Goal: Transaction & Acquisition: Obtain resource

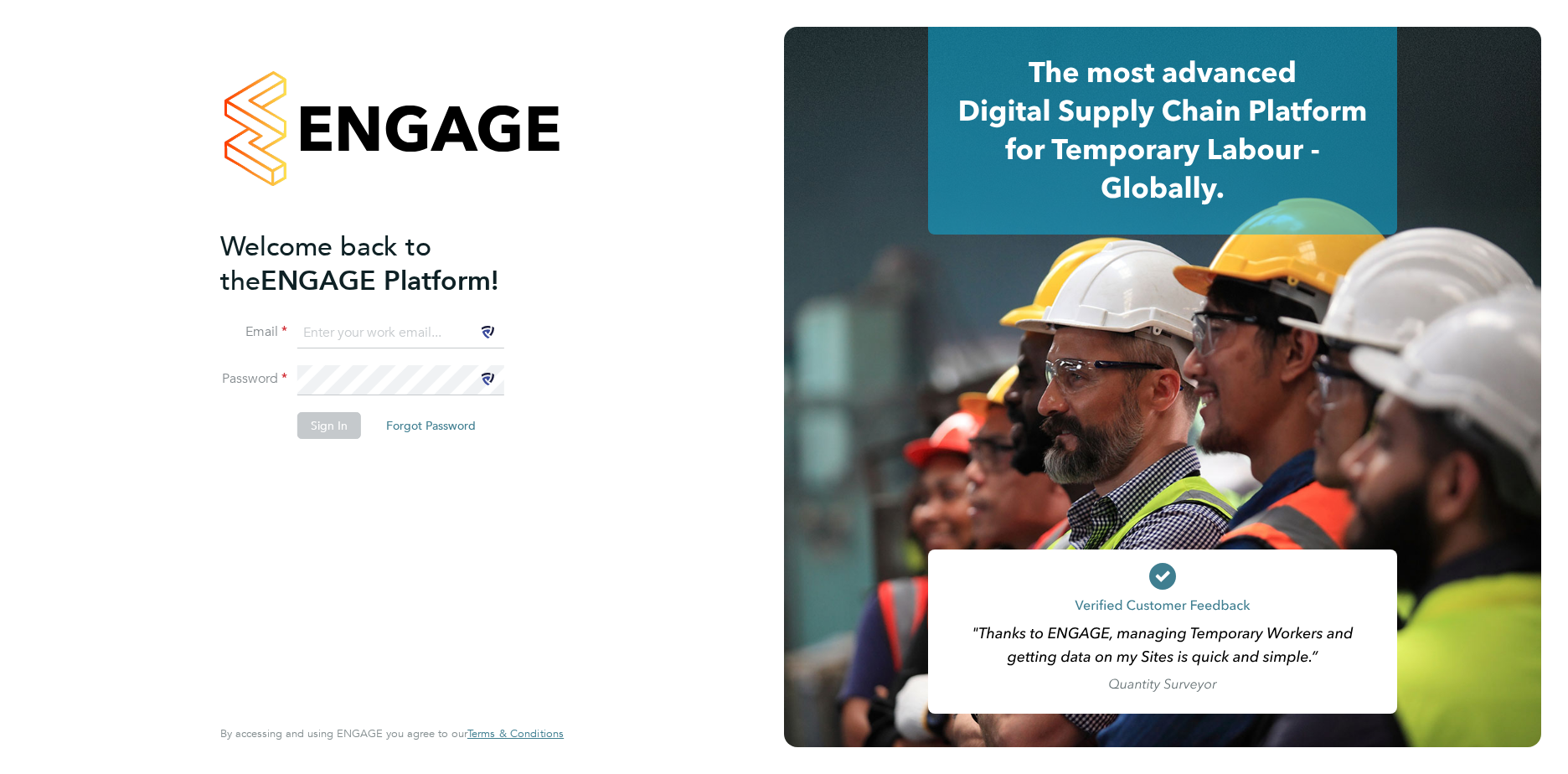
click at [362, 334] on input at bounding box center [401, 333] width 207 height 30
type input "ddarbeau@tso-uk.co.uk"
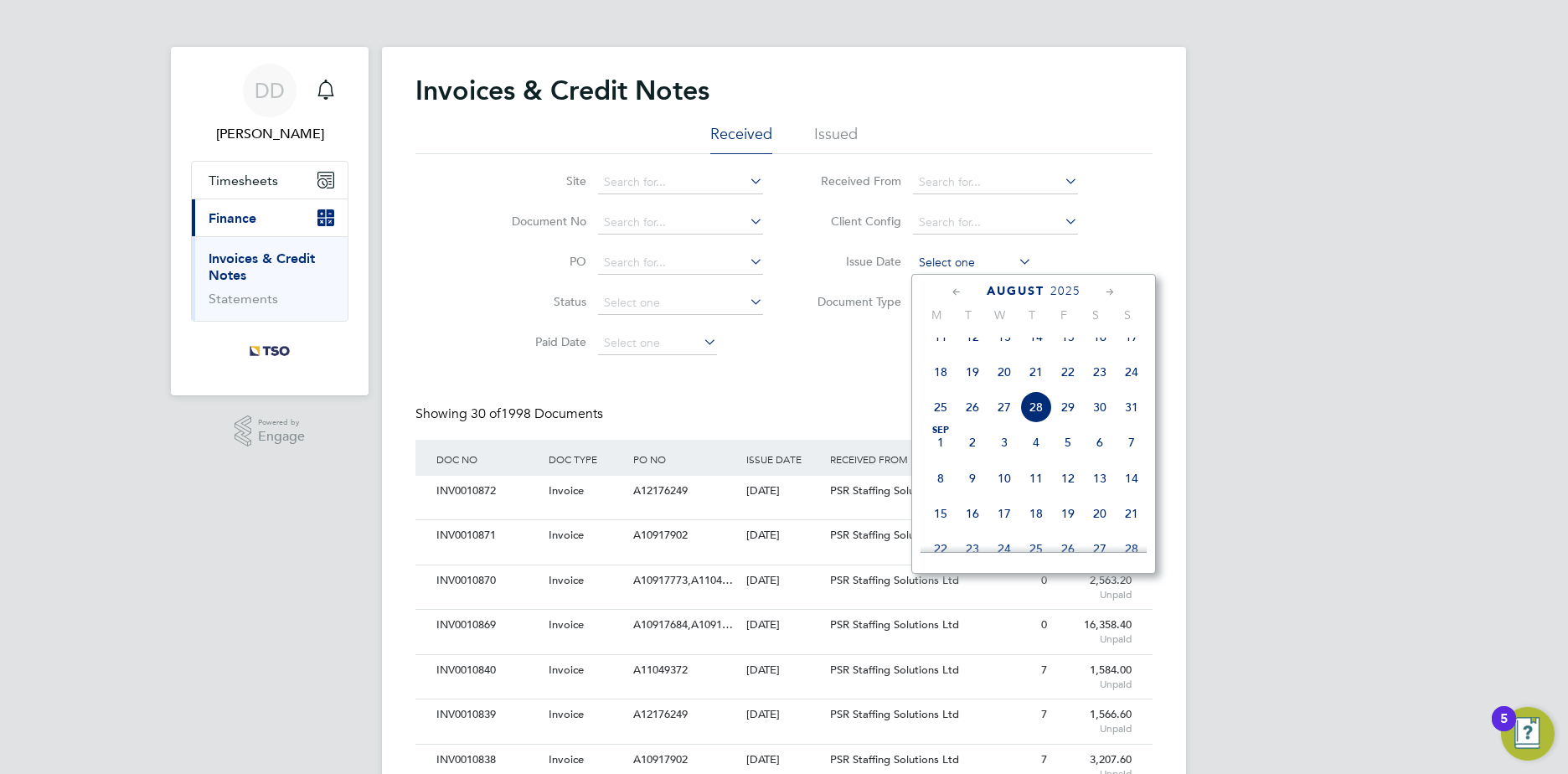
click at [953, 260] on input at bounding box center [972, 263] width 119 height 24
click at [1039, 418] on span "28" at bounding box center [1035, 407] width 31 height 31
type input "28 Aug 2025"
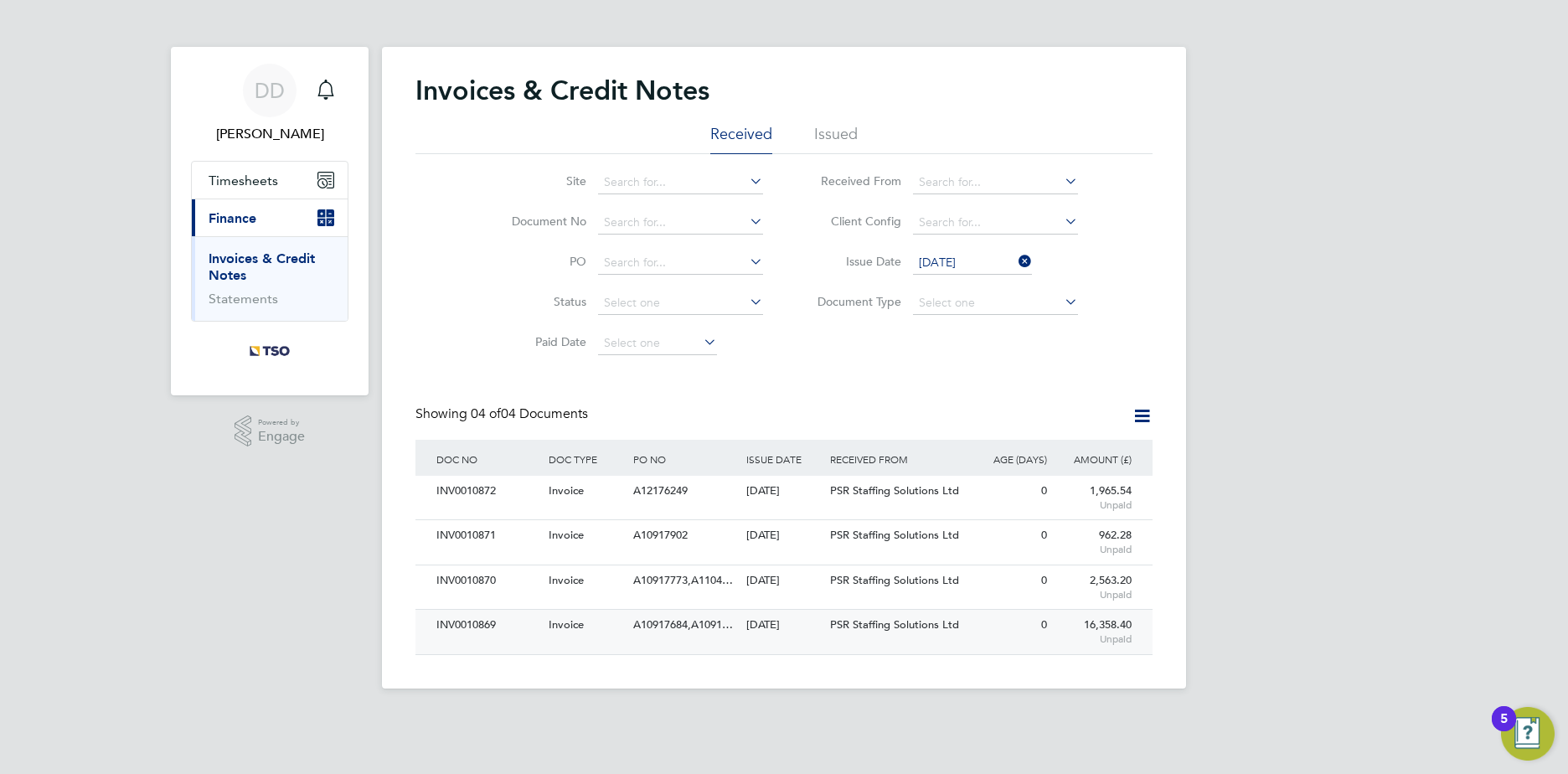
click at [759, 623] on div "28 Aug 2025" at bounding box center [784, 625] width 84 height 31
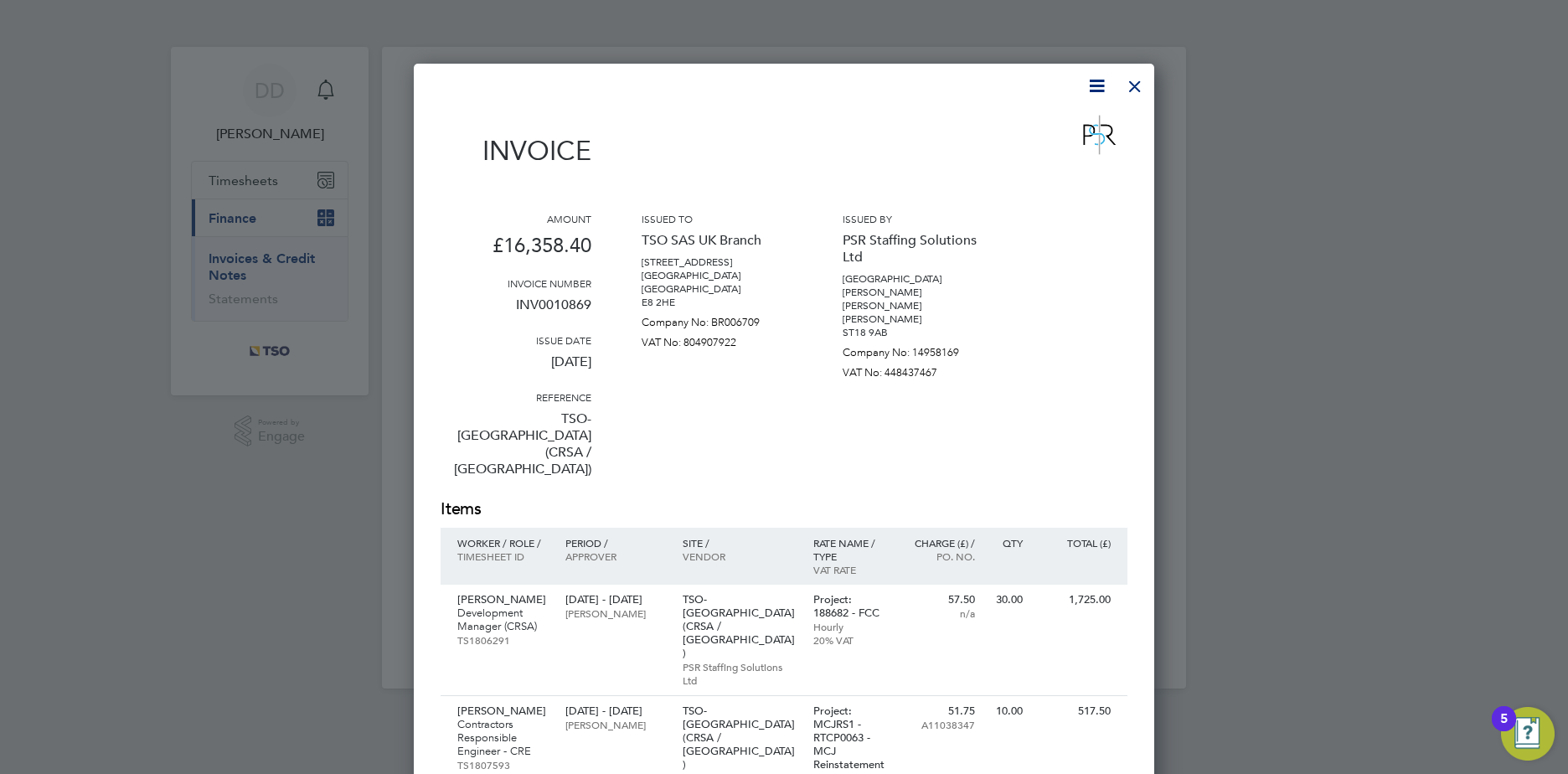
click at [1092, 93] on icon at bounding box center [1097, 86] width 21 height 21
click at [1067, 125] on li "Download Invoice" at bounding box center [1046, 126] width 116 height 24
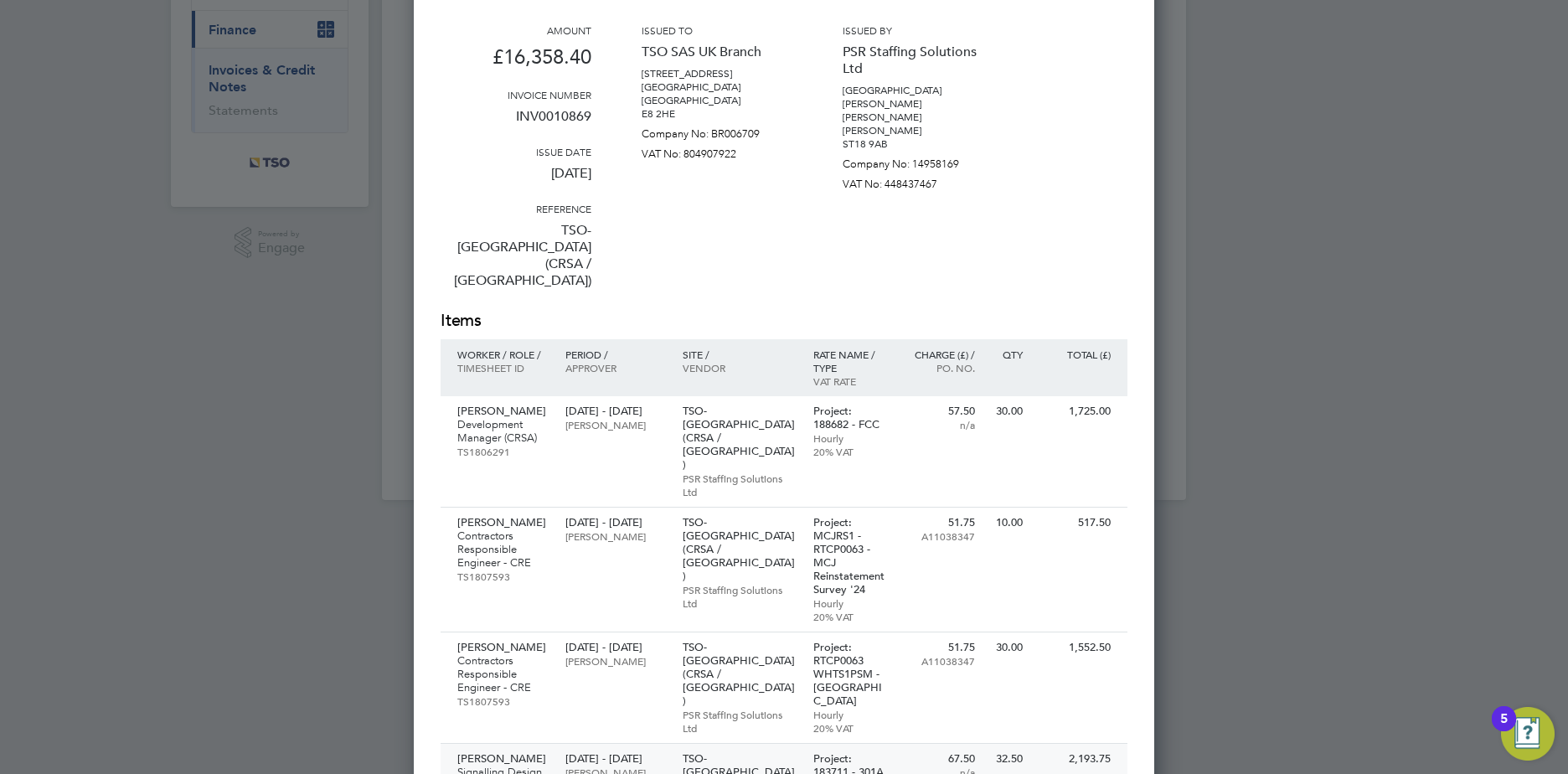
scroll to position [168, 0]
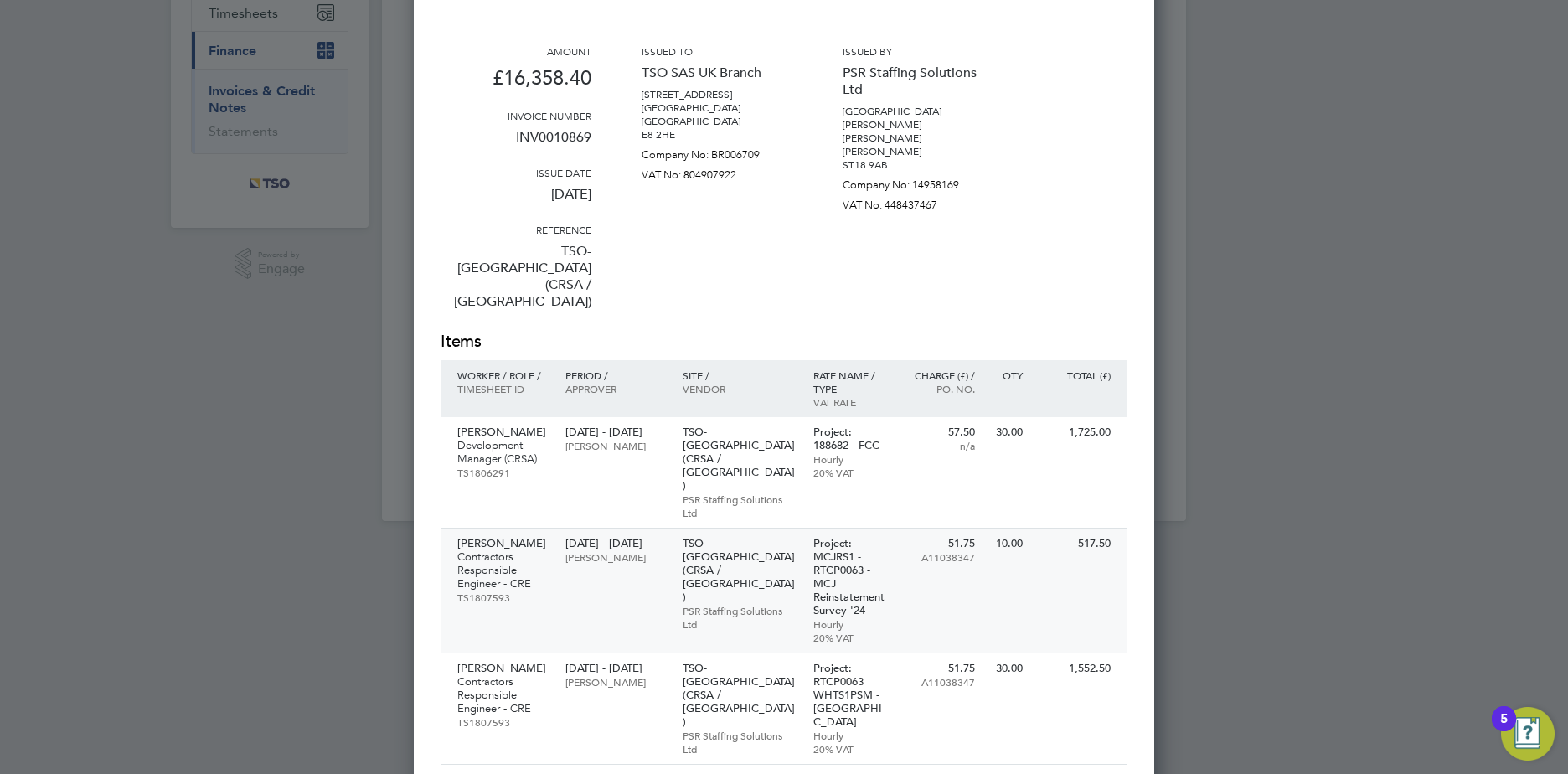
click at [534, 537] on p "Robert Broadhurst" at bounding box center [503, 544] width 91 height 14
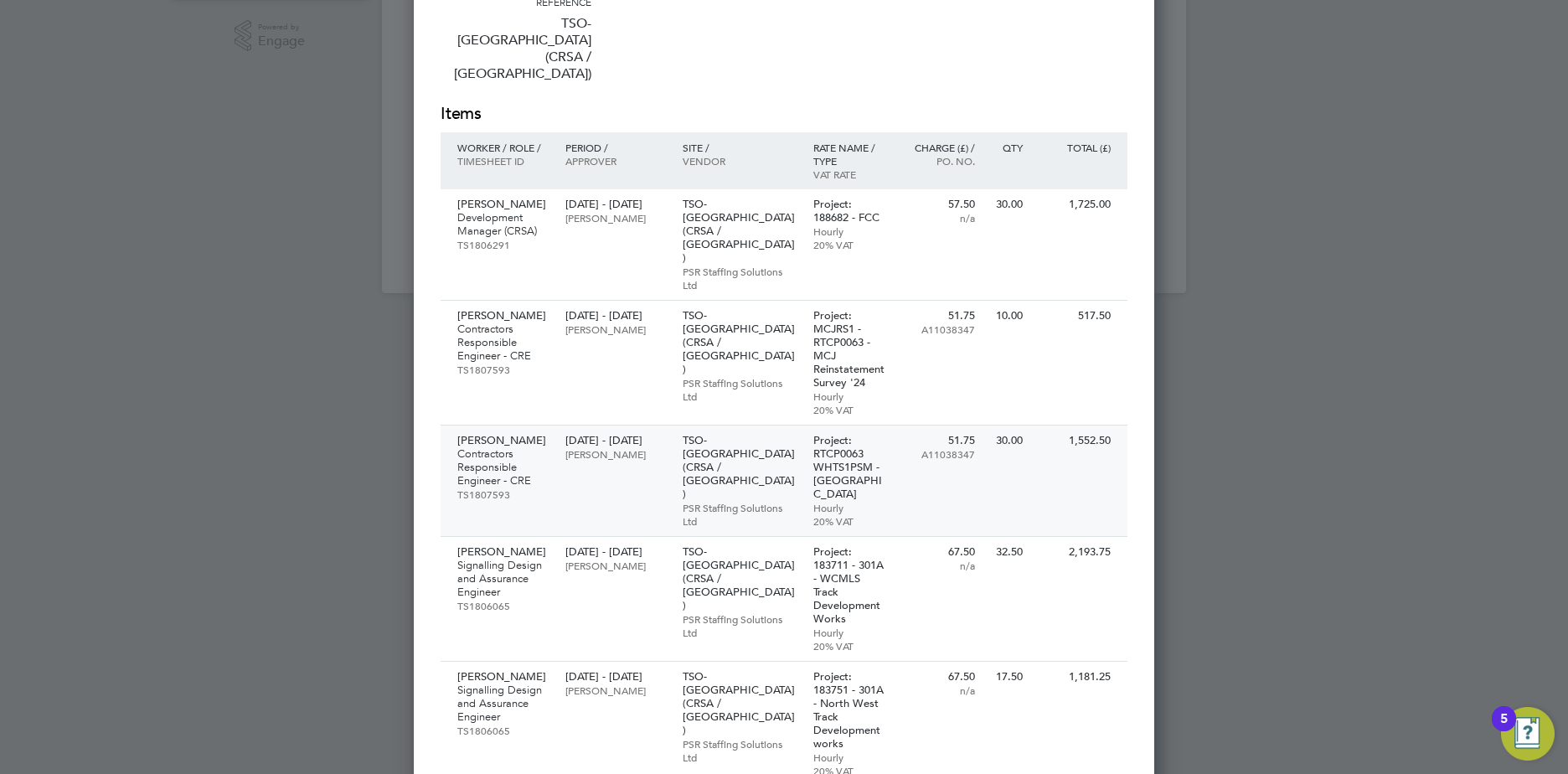
scroll to position [418, 0]
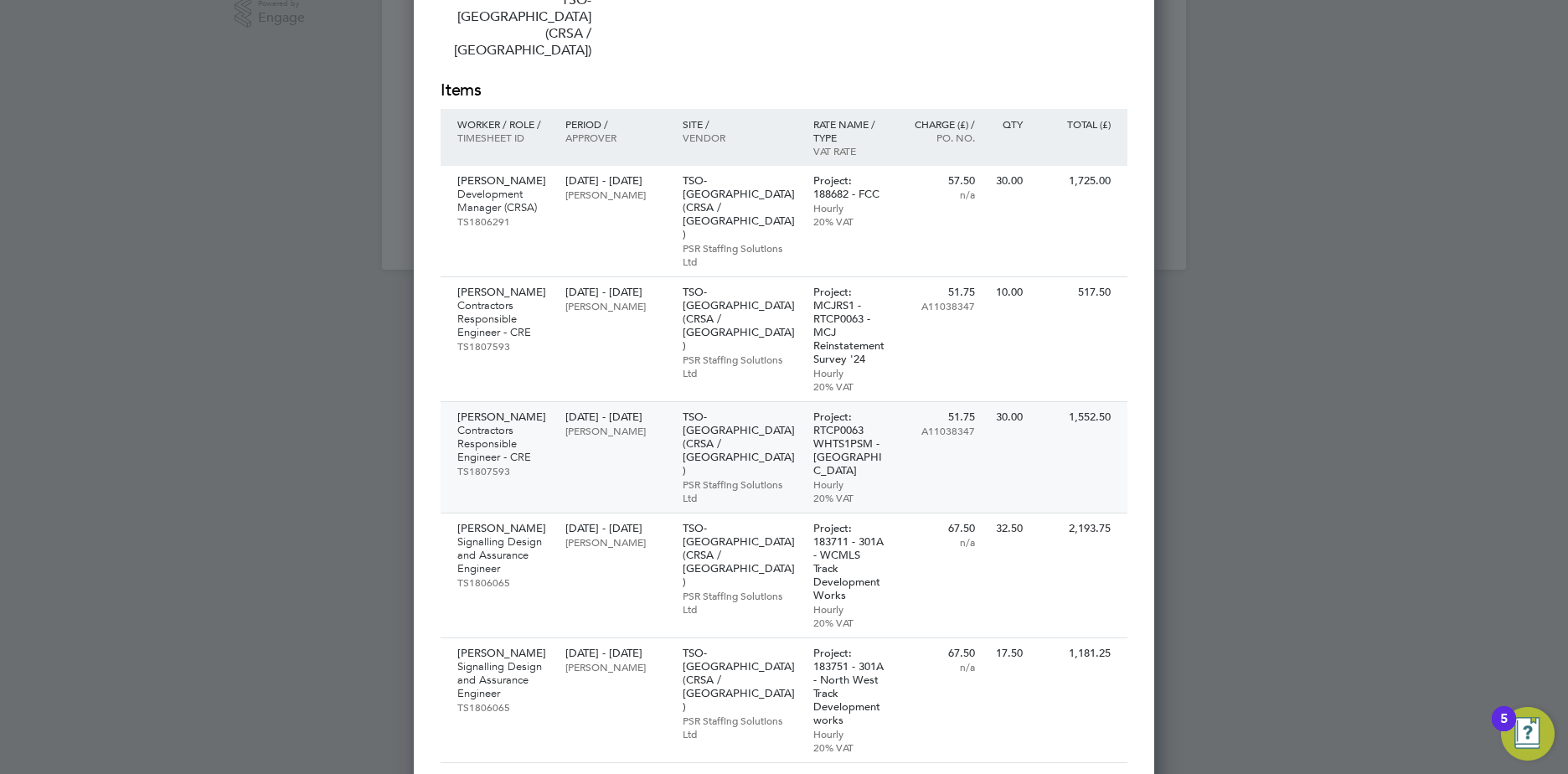
click at [520, 410] on p "Robert Broadhurst" at bounding box center [503, 417] width 91 height 14
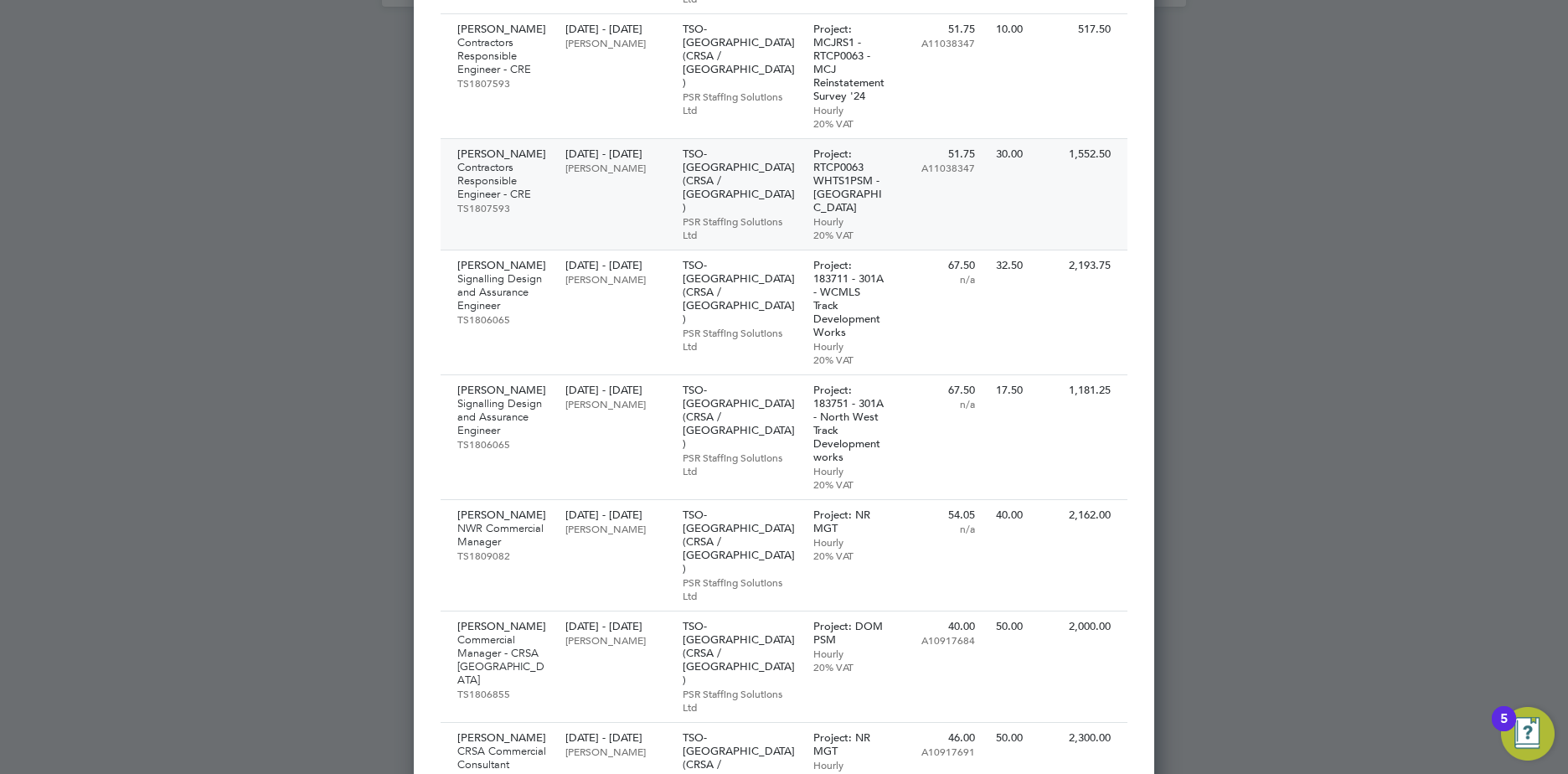
scroll to position [754, 0]
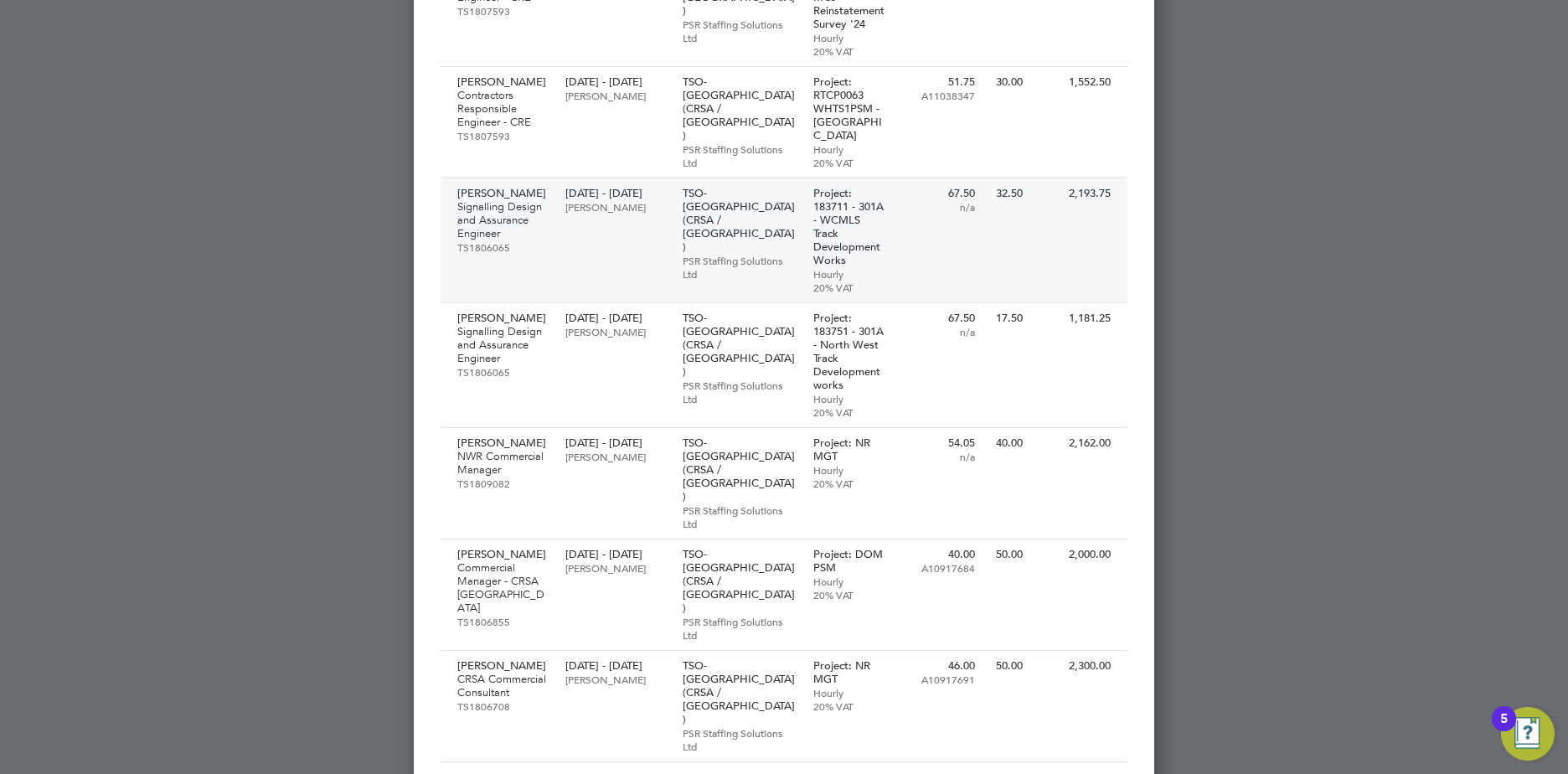
click at [478, 187] on p "Malcolm Devereux" at bounding box center [503, 194] width 91 height 14
click at [482, 311] on p "Malcolm Devereux" at bounding box center [503, 318] width 91 height 14
click at [512, 436] on p "Rajesh Panjabi" at bounding box center [503, 443] width 91 height 14
click at [513, 548] on p "Ian Hutchinson" at bounding box center [503, 555] width 91 height 14
click at [487, 659] on p "Paul White" at bounding box center [503, 666] width 91 height 14
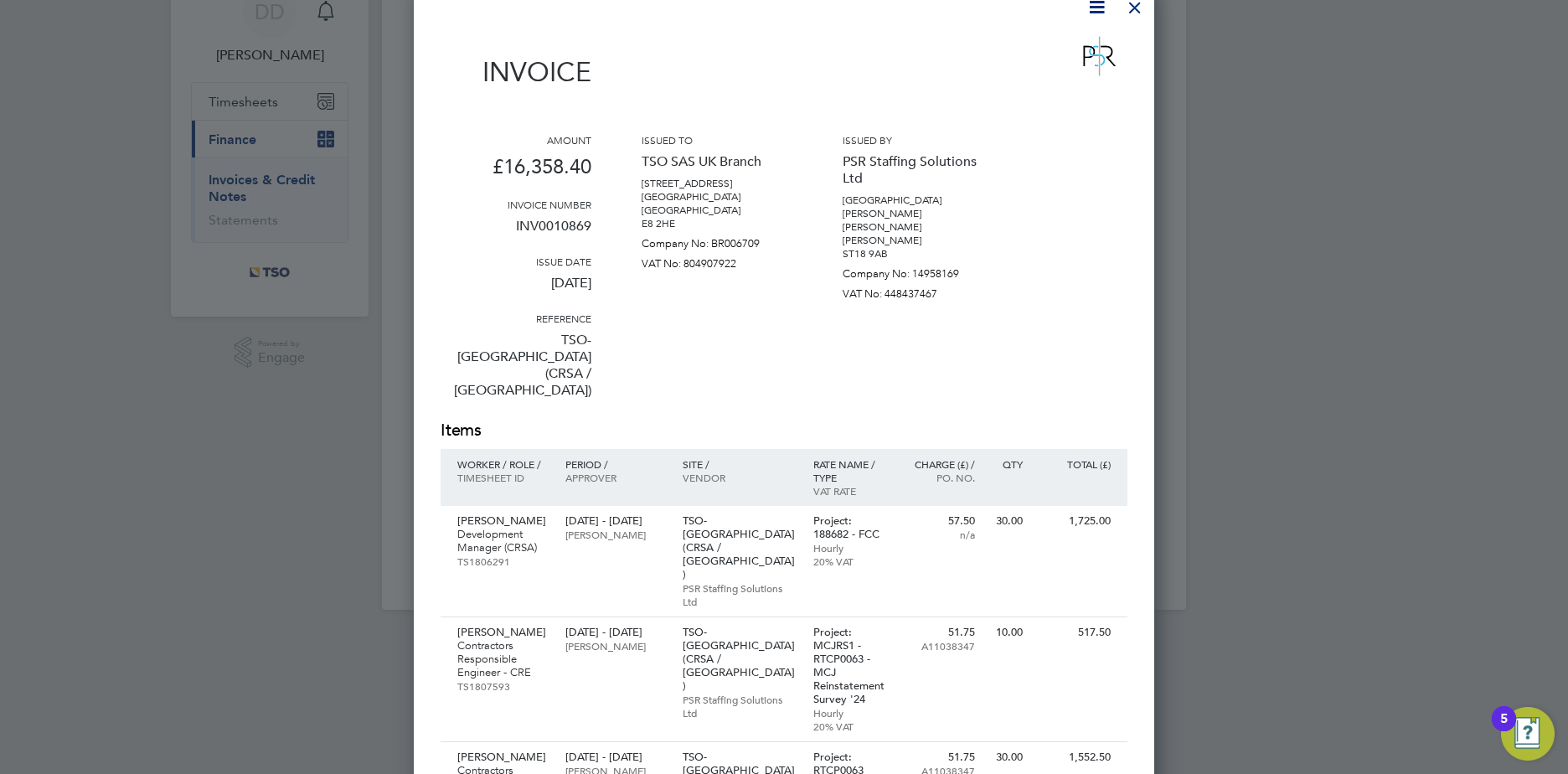
scroll to position [0, 0]
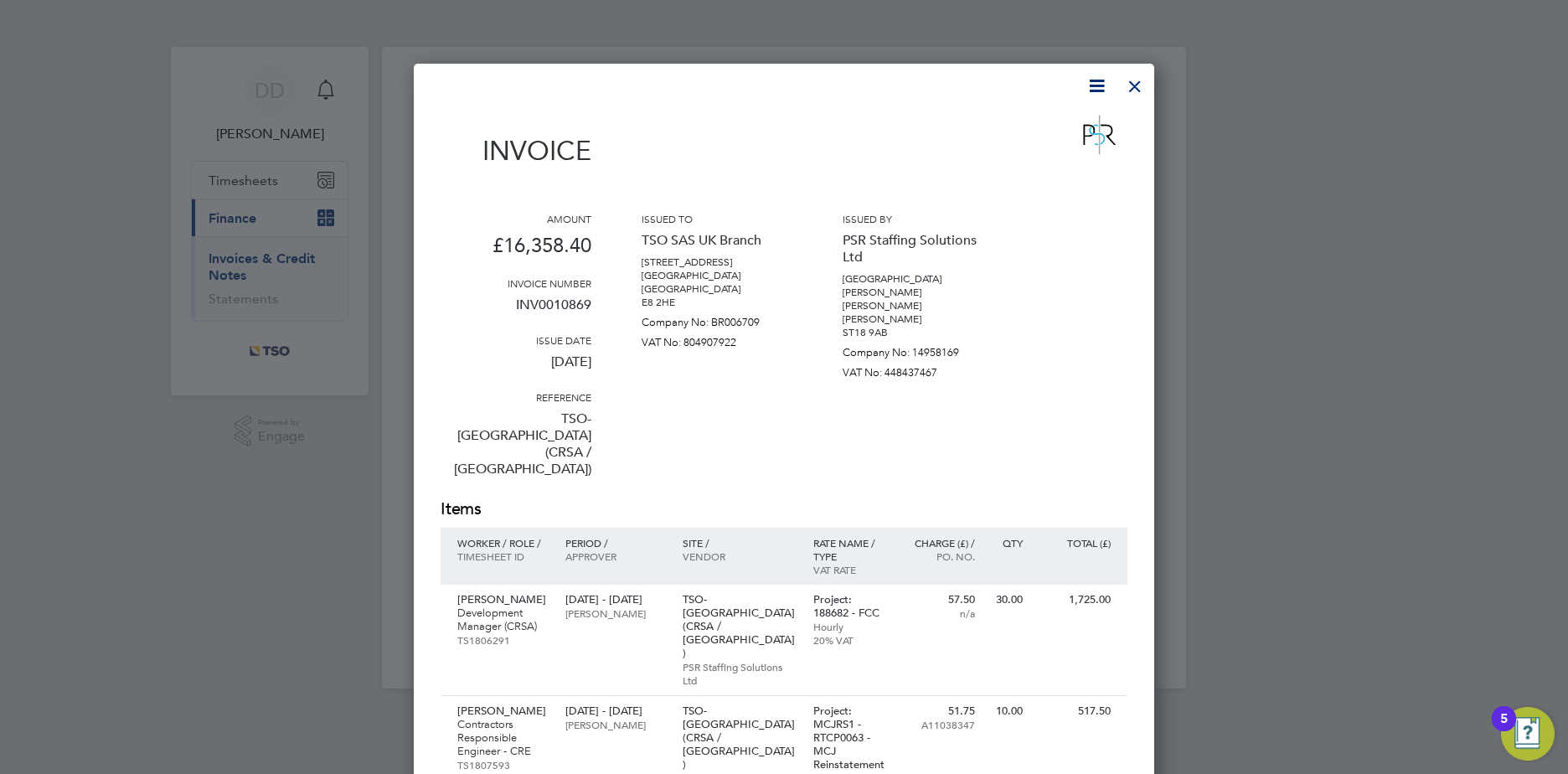
click at [1132, 85] on div at bounding box center [1134, 82] width 30 height 30
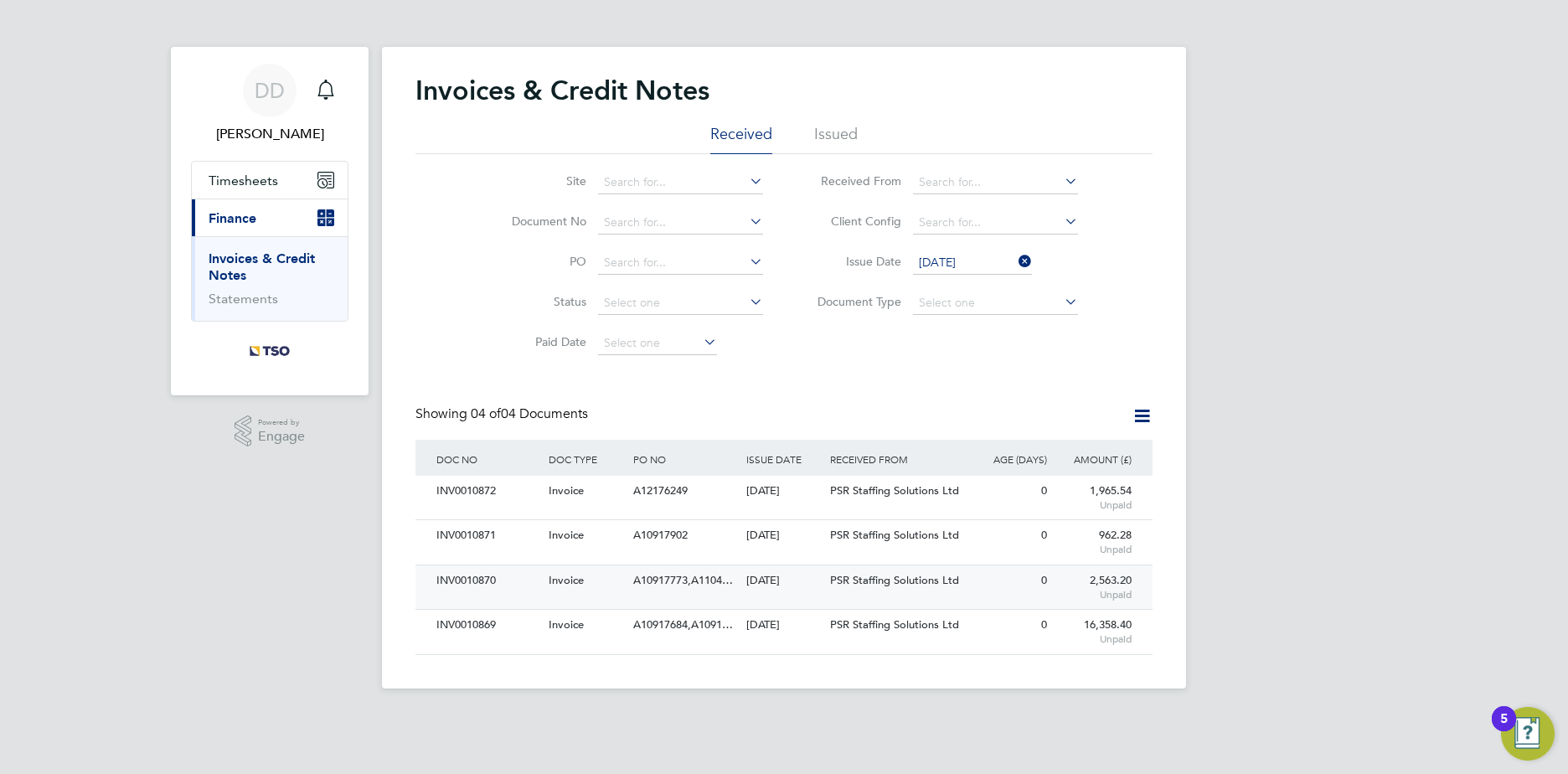
click at [496, 581] on div "INV0010870" at bounding box center [488, 581] width 112 height 31
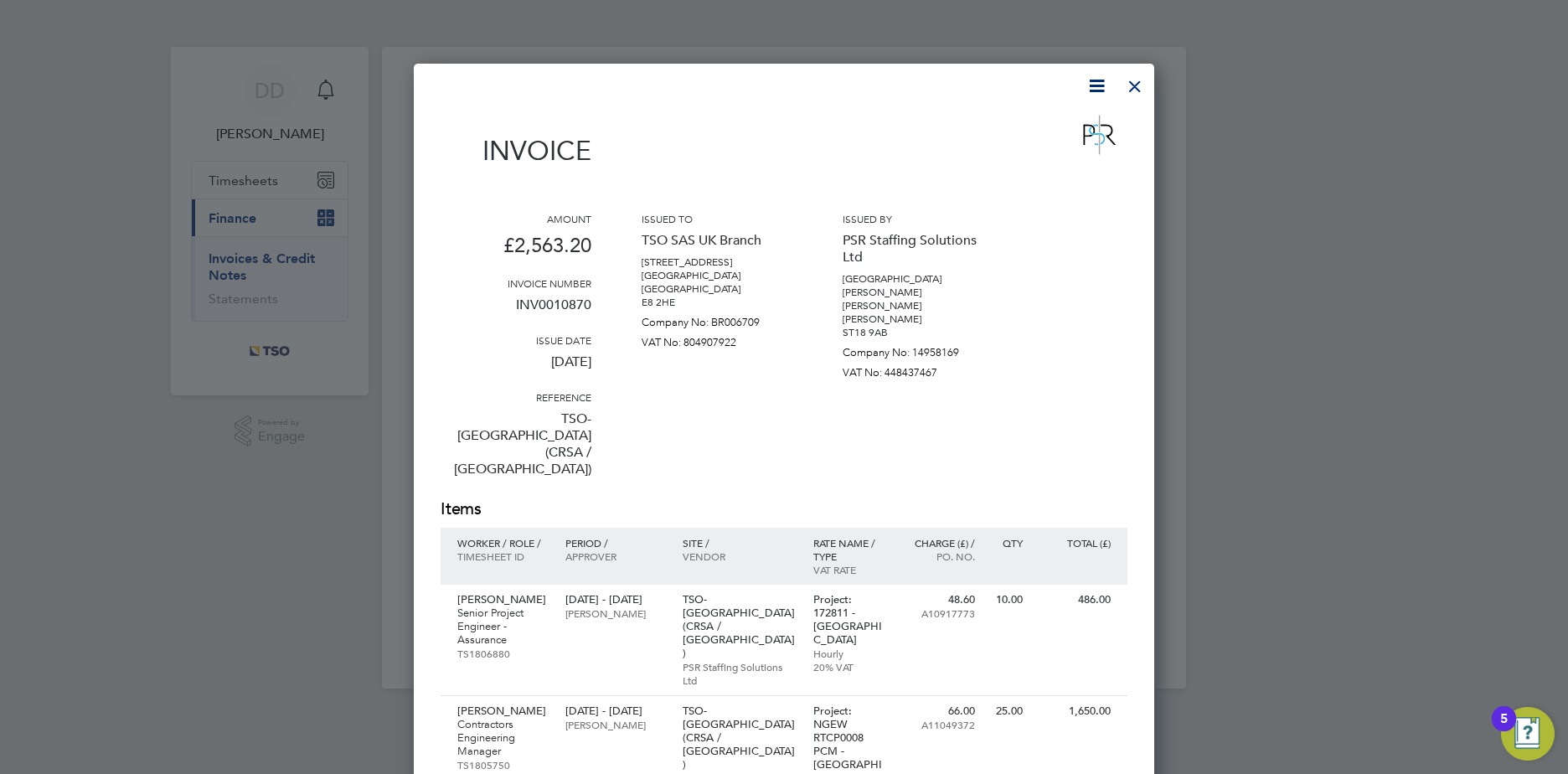
click at [1094, 87] on icon at bounding box center [1097, 86] width 21 height 21
click at [1070, 121] on li "Download Invoice" at bounding box center [1046, 126] width 116 height 24
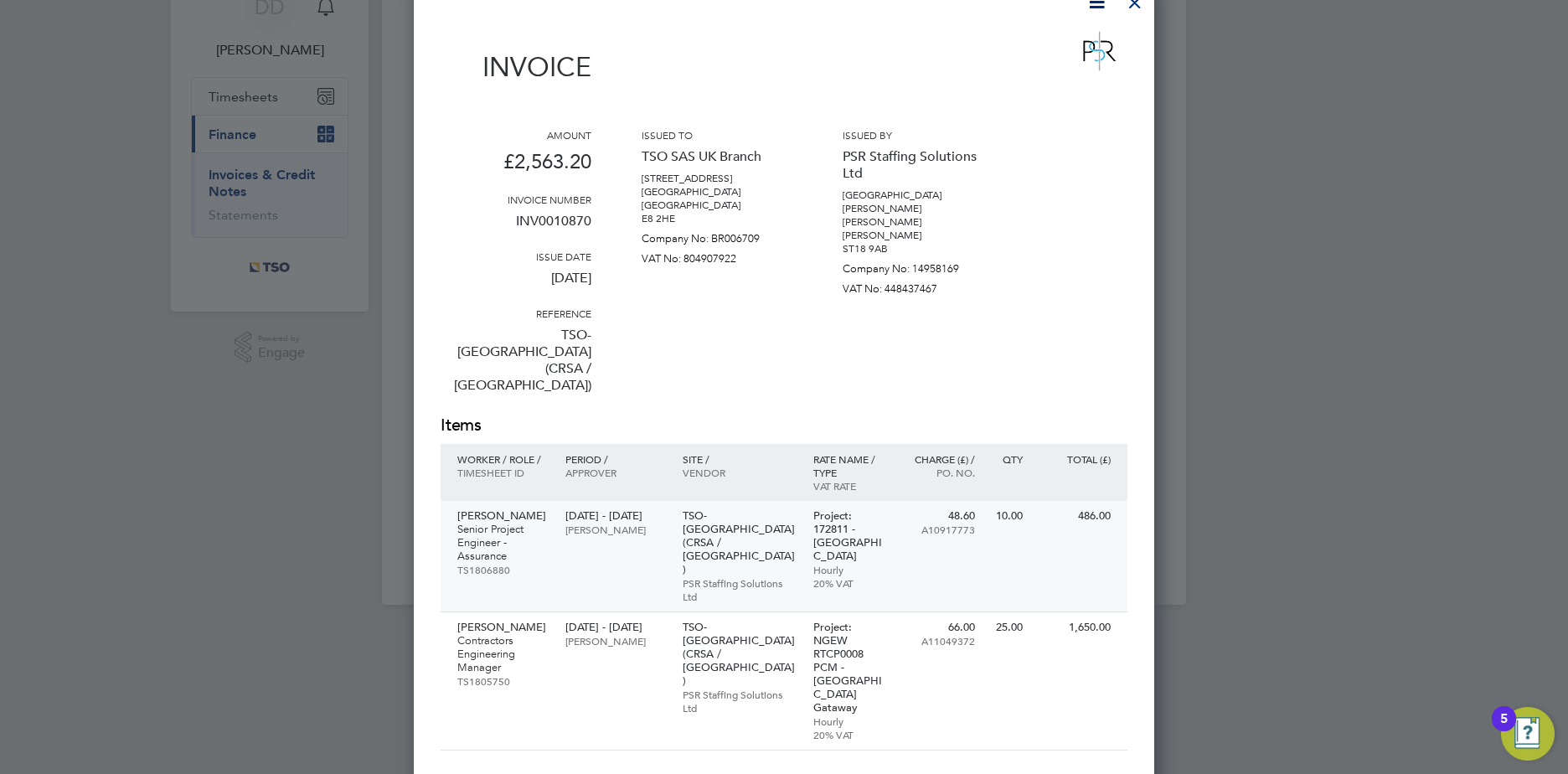
click at [505, 509] on p "Simon Stanford-Davis" at bounding box center [503, 516] width 91 height 14
click at [497, 621] on p "Mark Mellis" at bounding box center [503, 628] width 91 height 14
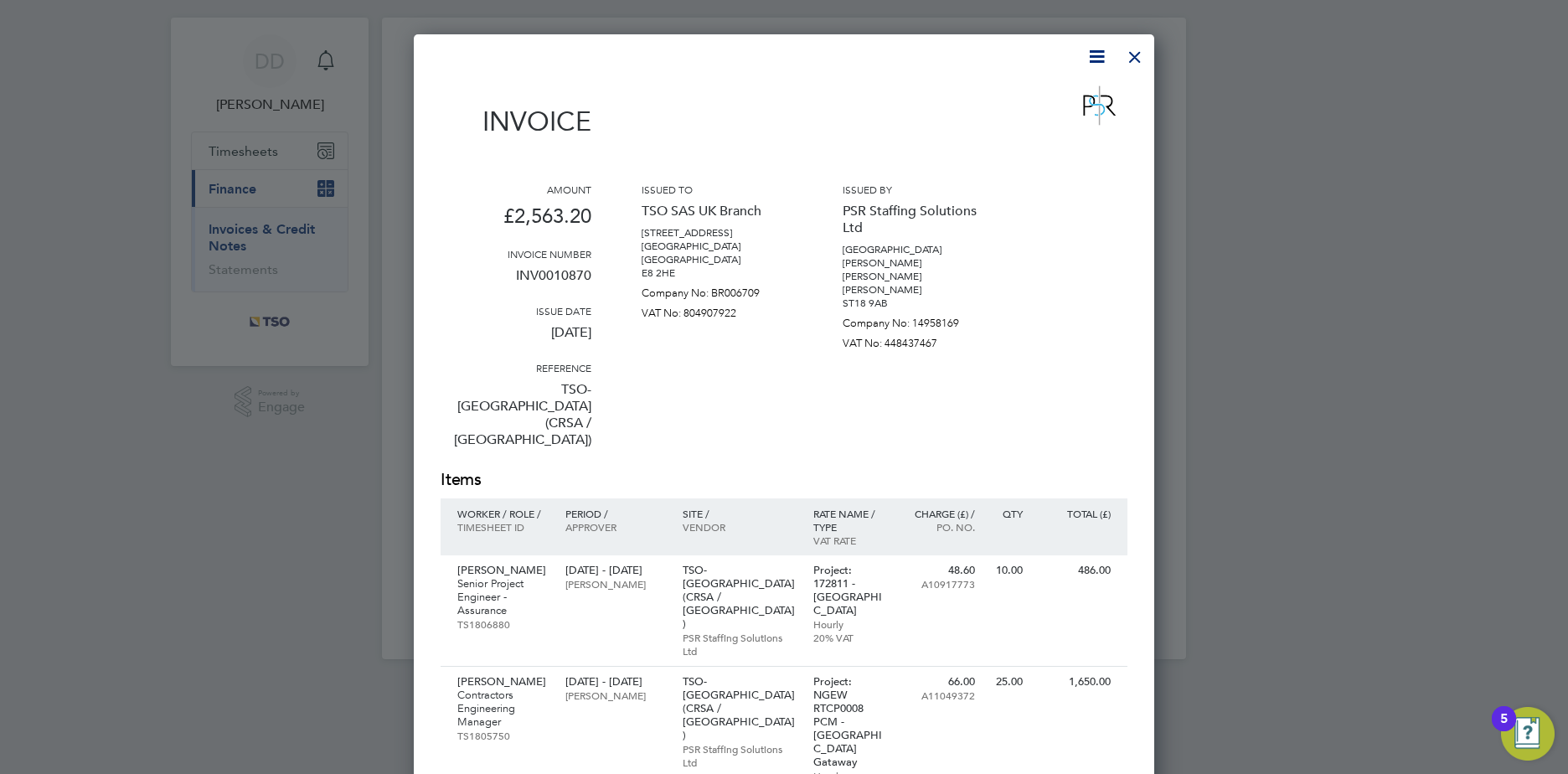
scroll to position [0, 0]
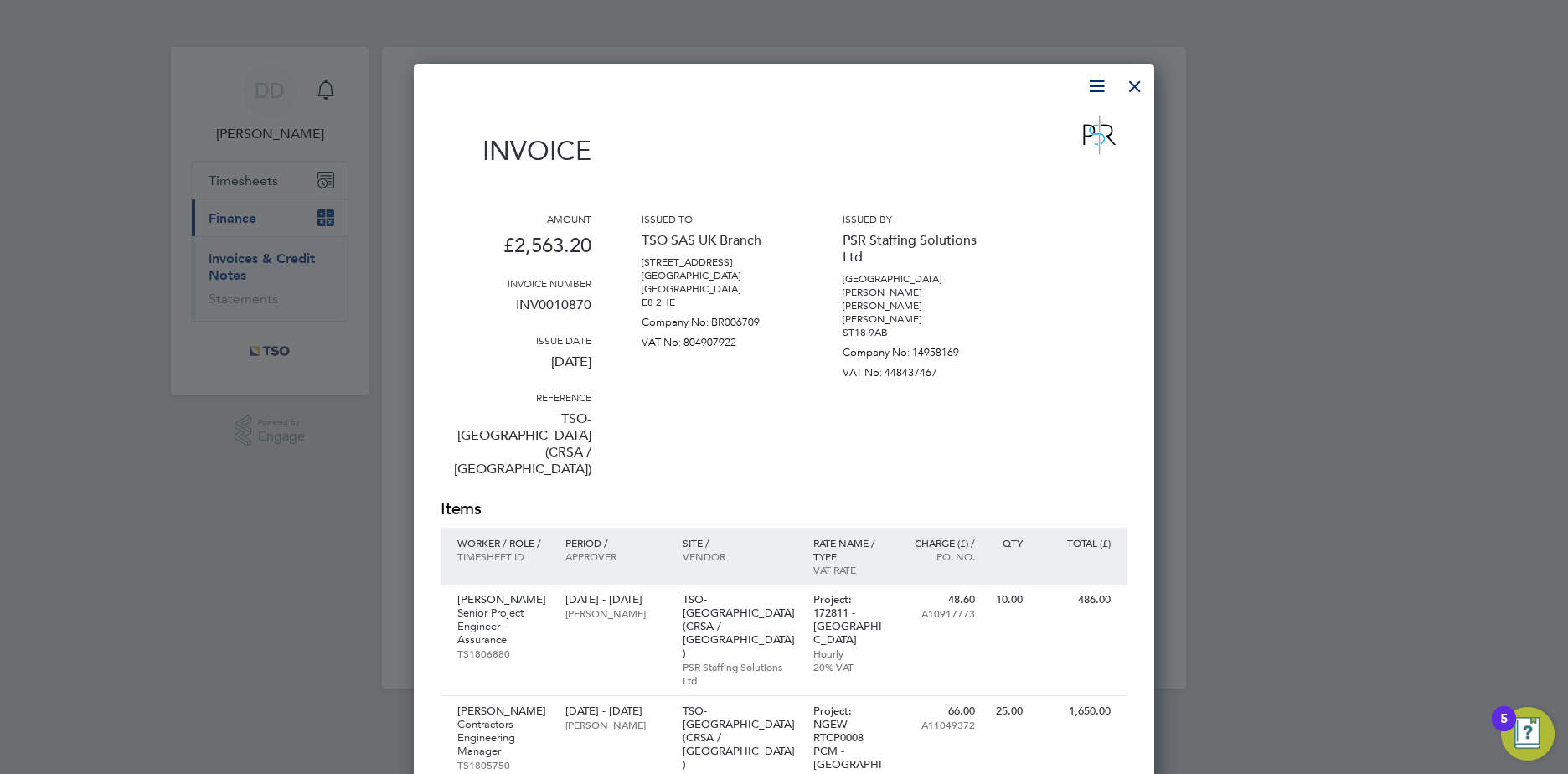
click at [1138, 88] on div at bounding box center [1134, 82] width 30 height 30
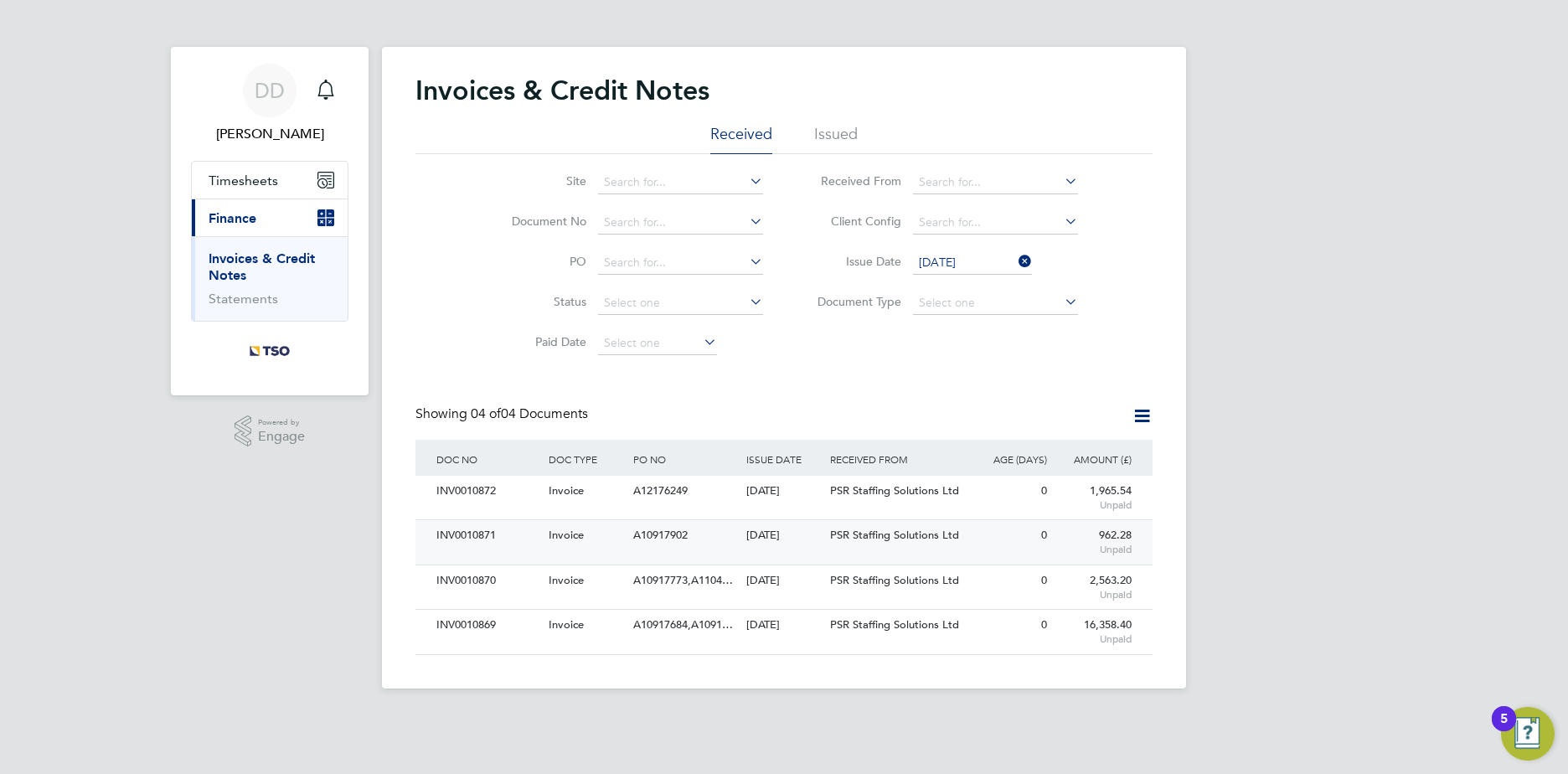
click at [627, 542] on div "Invoice" at bounding box center [586, 535] width 84 height 31
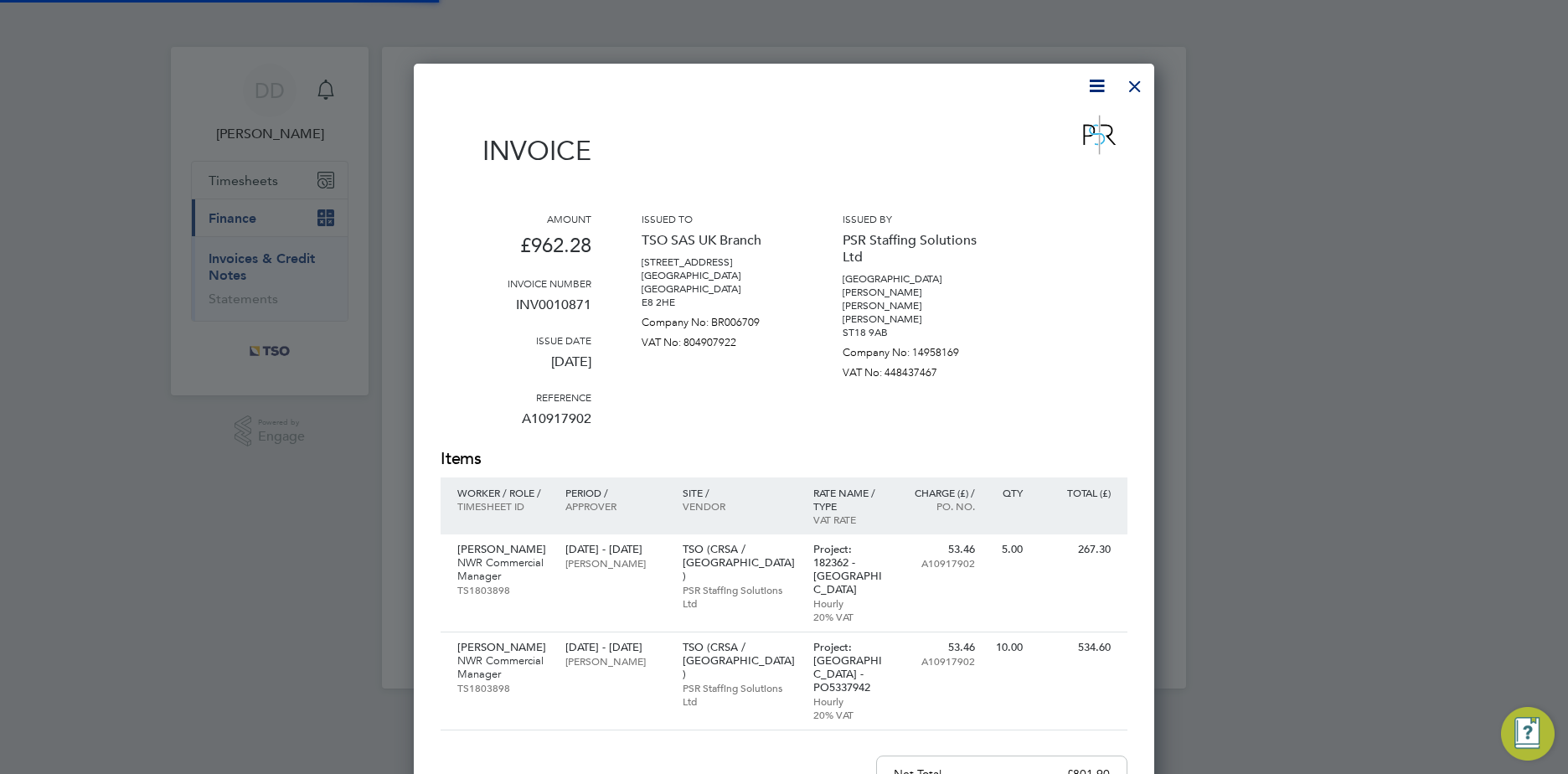
scroll to position [989, 741]
click at [1093, 90] on icon at bounding box center [1097, 86] width 21 height 21
click at [1060, 123] on li "Download Invoice" at bounding box center [1046, 126] width 116 height 24
click at [482, 545] on p "Jack Milne" at bounding box center [503, 549] width 91 height 14
click at [497, 640] on p "Jack Milne" at bounding box center [503, 647] width 91 height 14
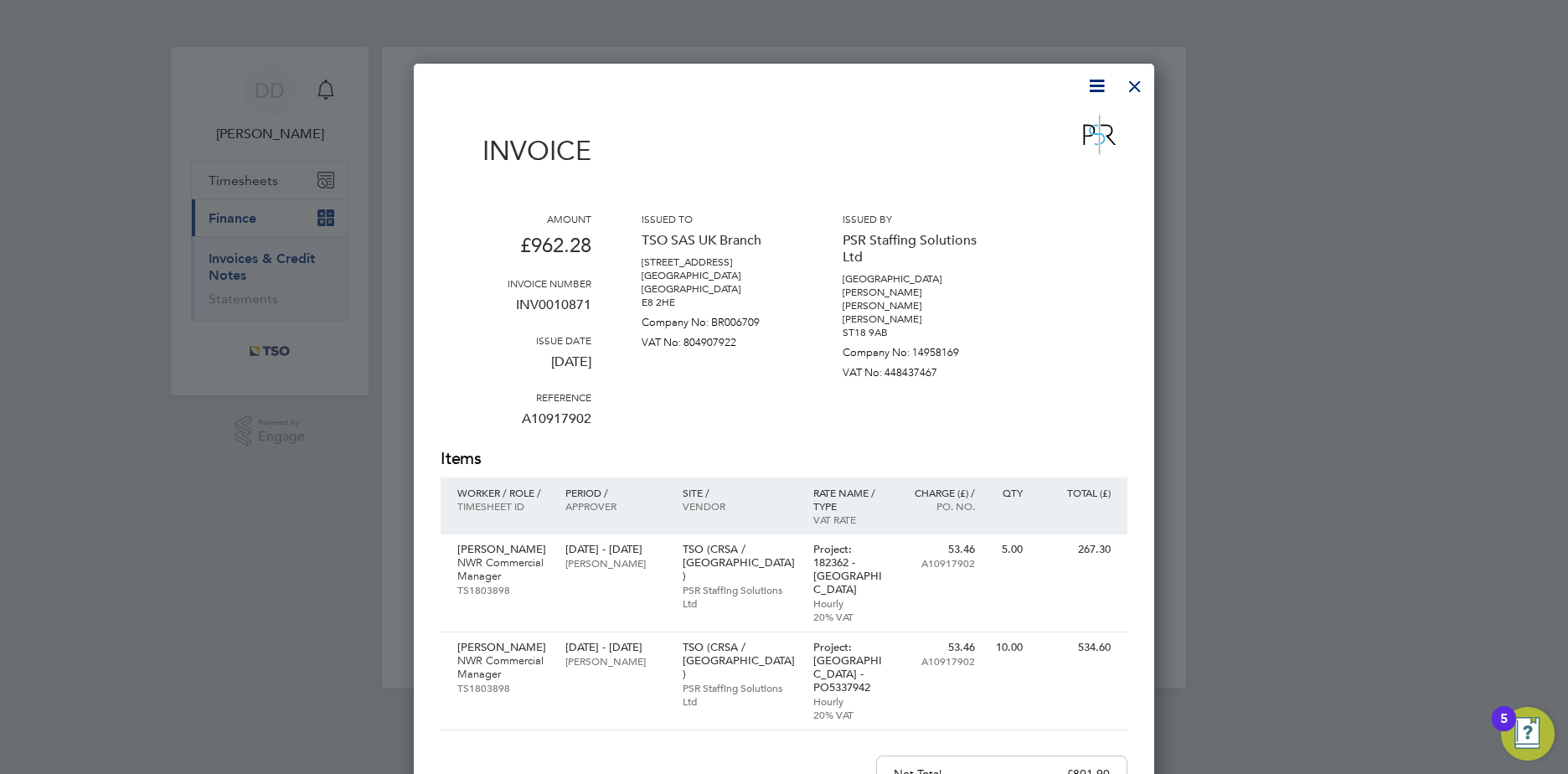
click at [1138, 88] on div at bounding box center [1134, 82] width 30 height 30
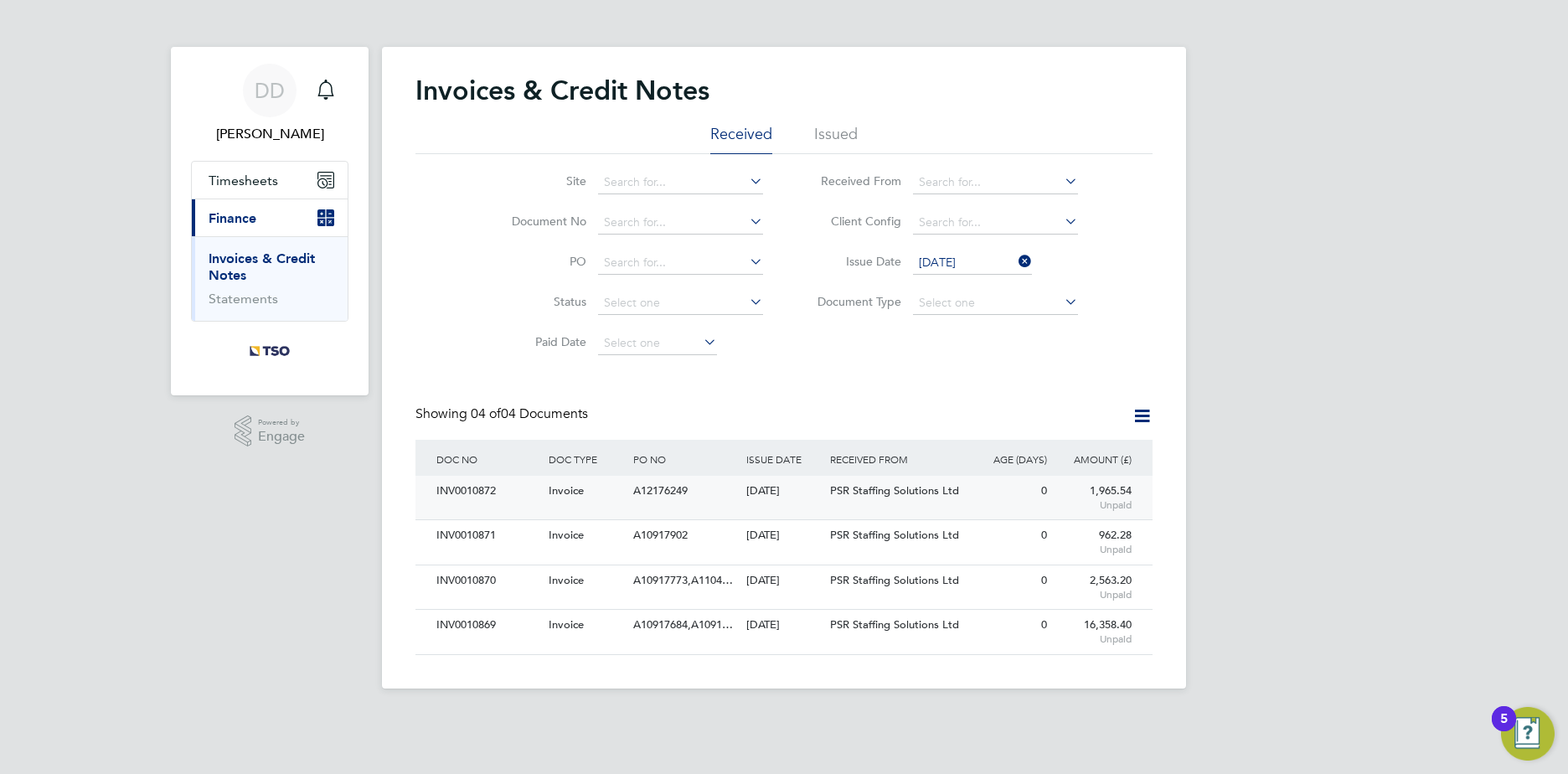
click at [709, 491] on div "A12176249" at bounding box center [685, 491] width 112 height 31
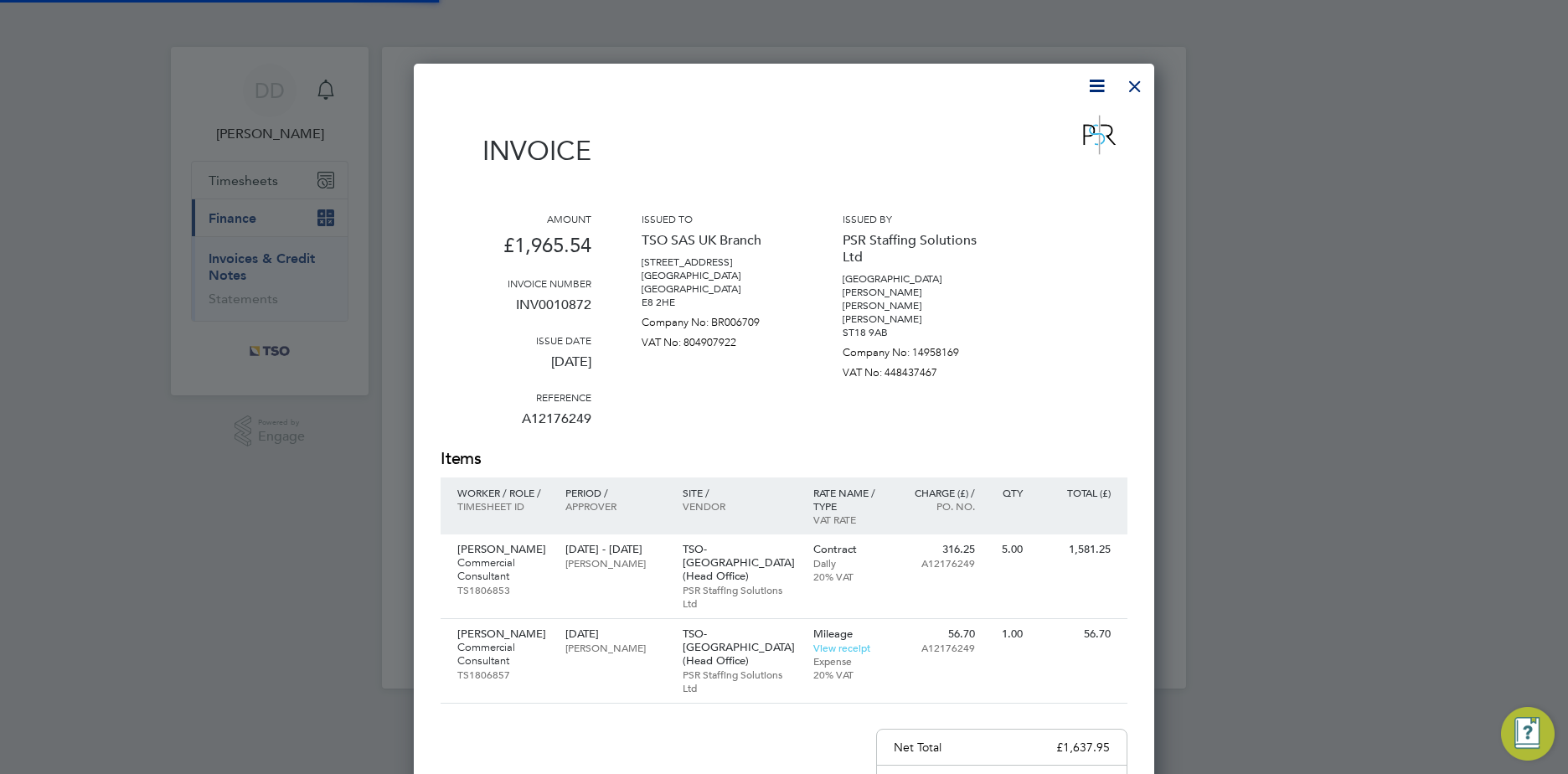
scroll to position [962, 741]
click at [1095, 87] on icon at bounding box center [1097, 86] width 21 height 21
click at [1047, 122] on li "Download Invoice" at bounding box center [1046, 126] width 116 height 24
click at [485, 543] on p "Taylor Fisher" at bounding box center [503, 549] width 91 height 14
click at [1139, 87] on div at bounding box center [1134, 82] width 30 height 30
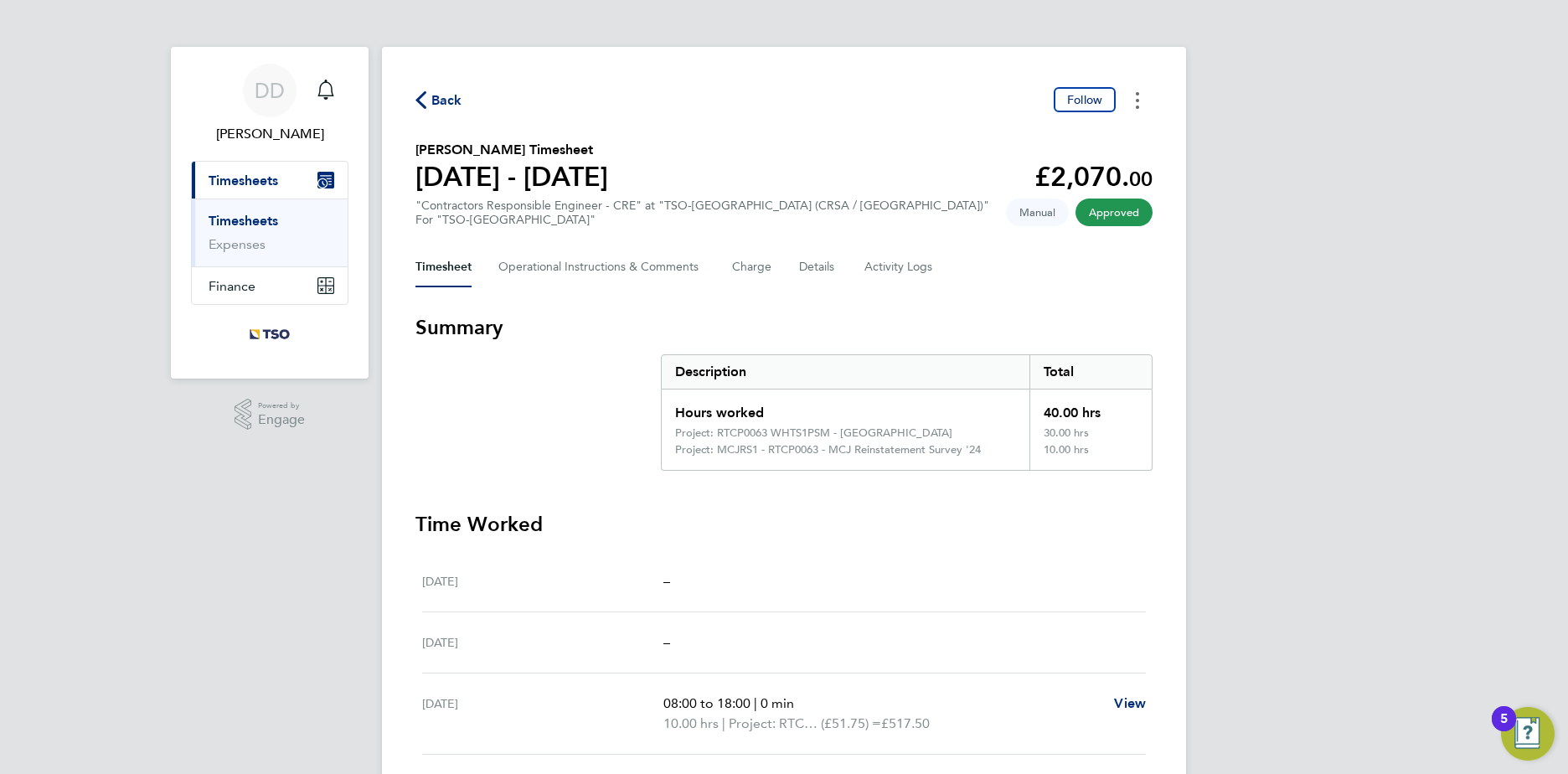
click at [1135, 104] on button "Timesheets Menu" at bounding box center [1137, 100] width 30 height 26
click at [1098, 133] on link "Download timesheet" at bounding box center [1052, 137] width 201 height 33
click at [1133, 105] on button "Timesheets Menu" at bounding box center [1137, 100] width 30 height 26
click at [1102, 140] on link "Download timesheet" at bounding box center [1052, 137] width 201 height 33
click at [1133, 101] on button "Timesheets Menu" at bounding box center [1137, 100] width 30 height 26
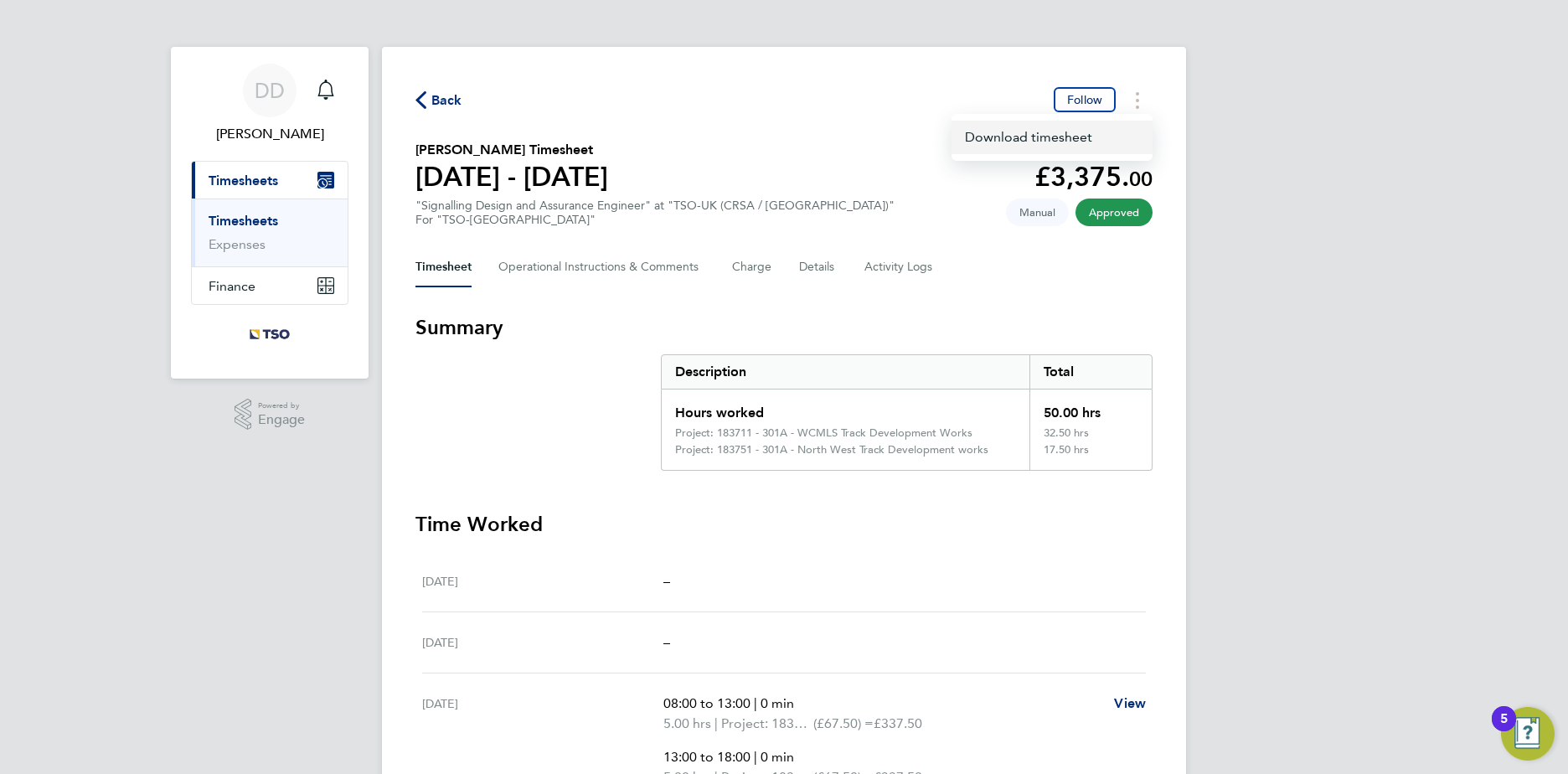
click at [1077, 142] on link "Download timesheet" at bounding box center [1052, 137] width 201 height 33
click at [1135, 105] on button "Timesheets Menu" at bounding box center [1137, 100] width 30 height 26
click at [1115, 137] on link "Download timesheet" at bounding box center [1052, 137] width 201 height 33
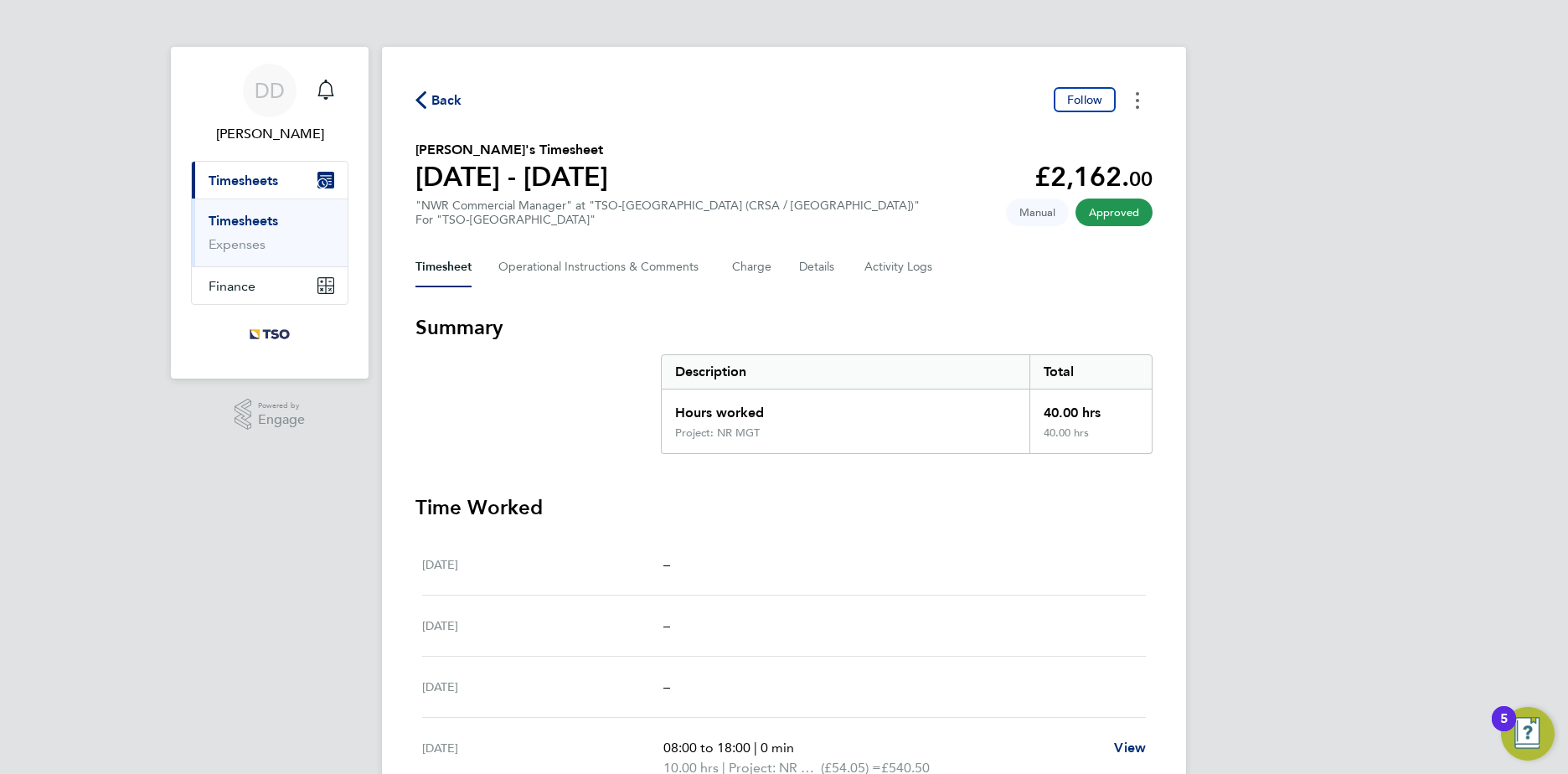
click at [1134, 105] on button "Timesheets Menu" at bounding box center [1137, 100] width 30 height 26
drag, startPoint x: 1096, startPoint y: 133, endPoint x: 1152, endPoint y: 133, distance: 56.0
click at [1096, 133] on link "Download timesheet" at bounding box center [1052, 137] width 201 height 33
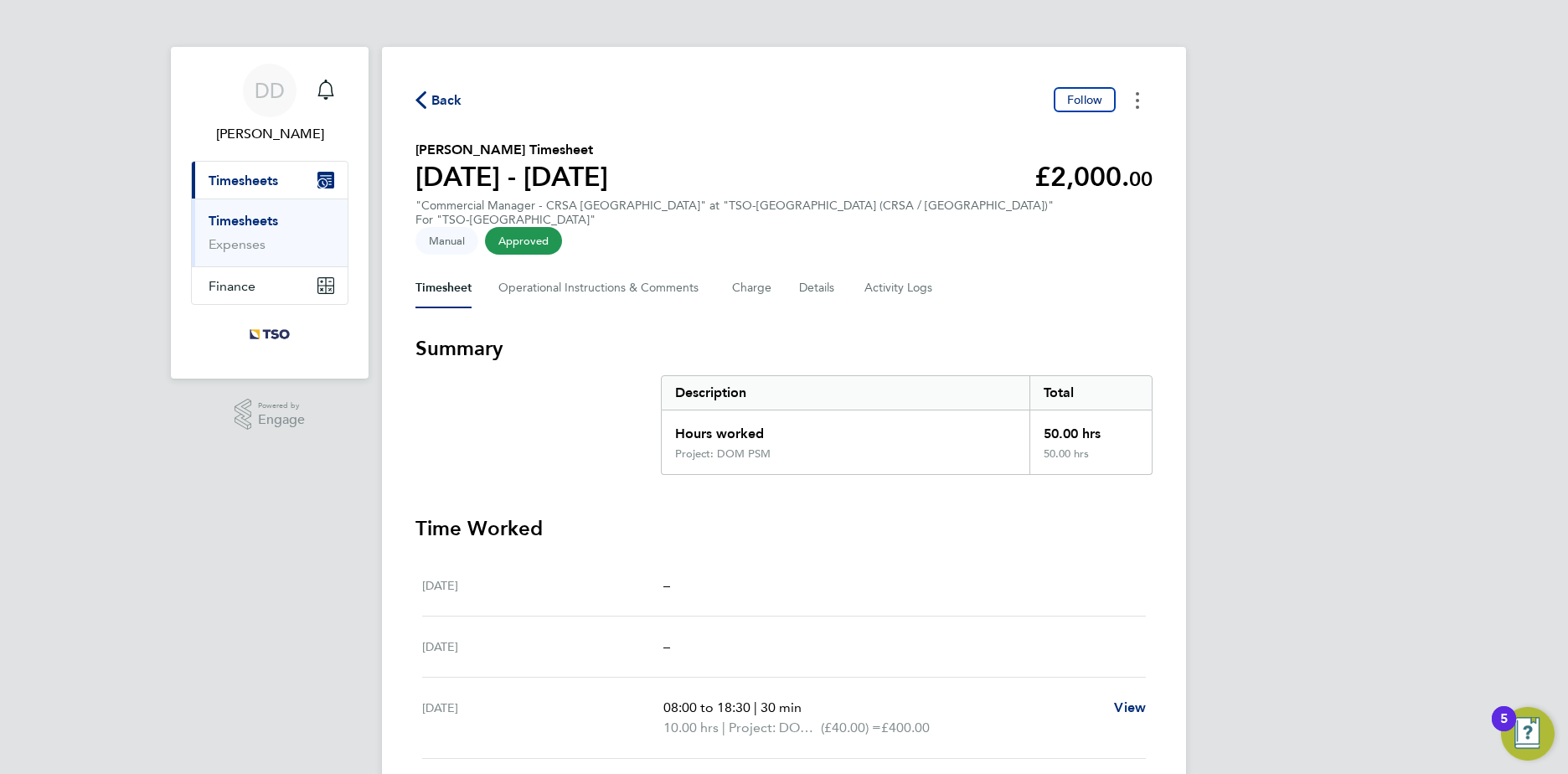
click at [1138, 102] on icon "Timesheets Menu" at bounding box center [1138, 100] width 3 height 17
click at [1098, 135] on link "Download timesheet" at bounding box center [1052, 137] width 201 height 33
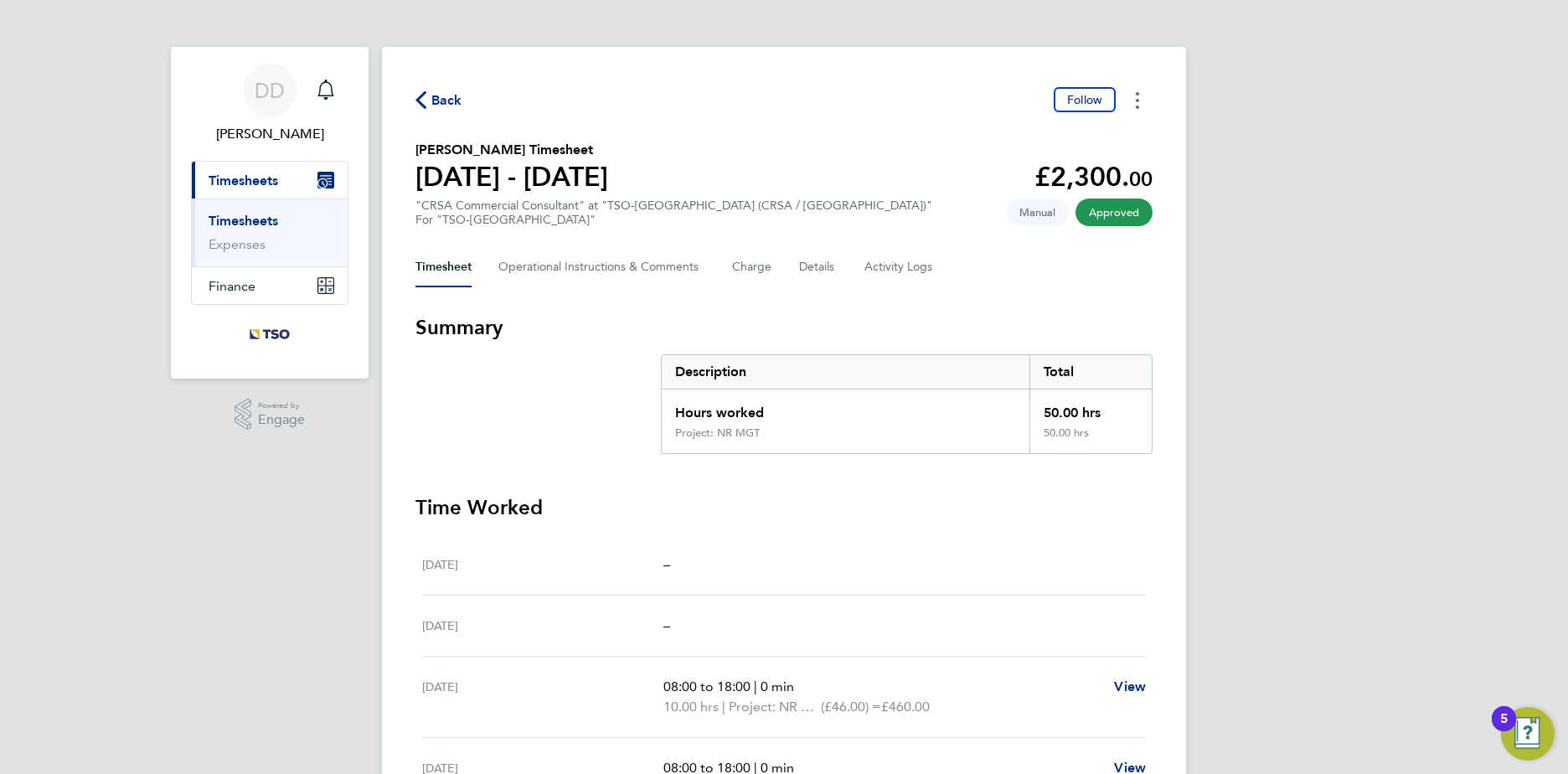
click at [1138, 96] on icon "Timesheets Menu" at bounding box center [1138, 100] width 3 height 17
click at [1110, 142] on link "Download timesheet" at bounding box center [1052, 137] width 201 height 33
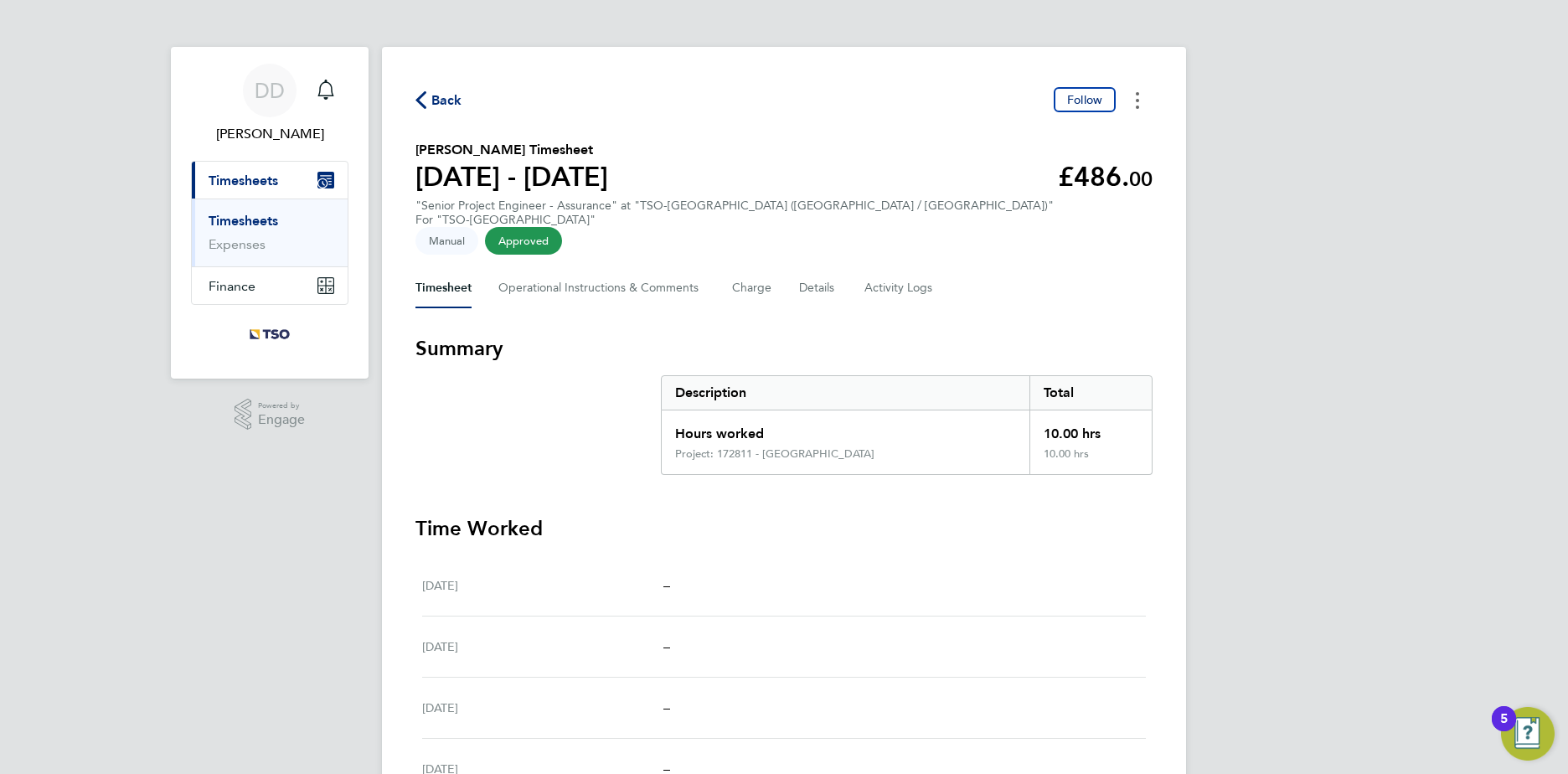
click at [1135, 105] on button "Timesheets Menu" at bounding box center [1137, 100] width 30 height 26
click at [1106, 141] on link "Download timesheet" at bounding box center [1052, 137] width 201 height 33
click at [1141, 105] on button "Timesheets Menu" at bounding box center [1137, 100] width 30 height 26
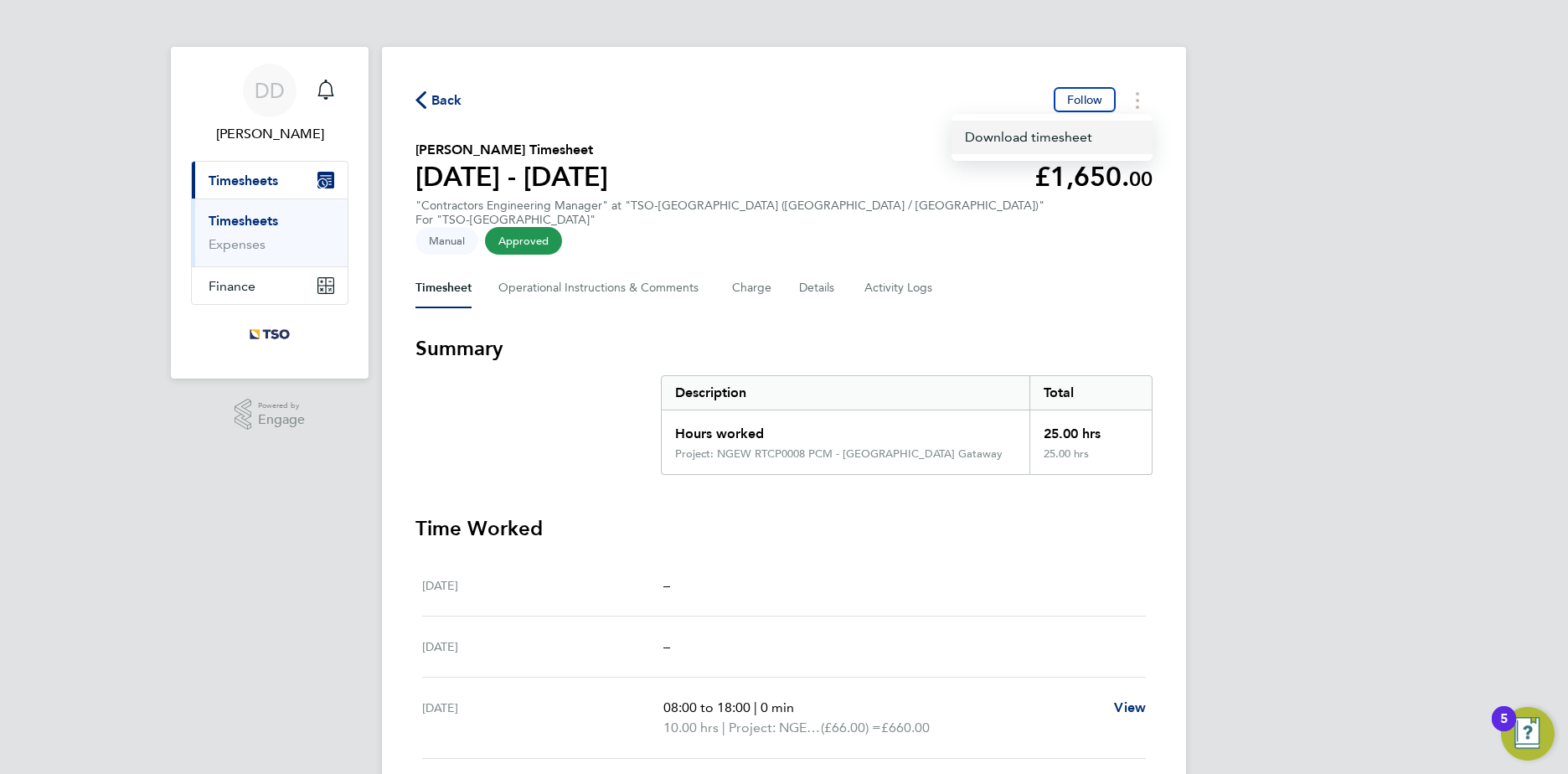
click at [1108, 139] on link "Download timesheet" at bounding box center [1052, 137] width 201 height 33
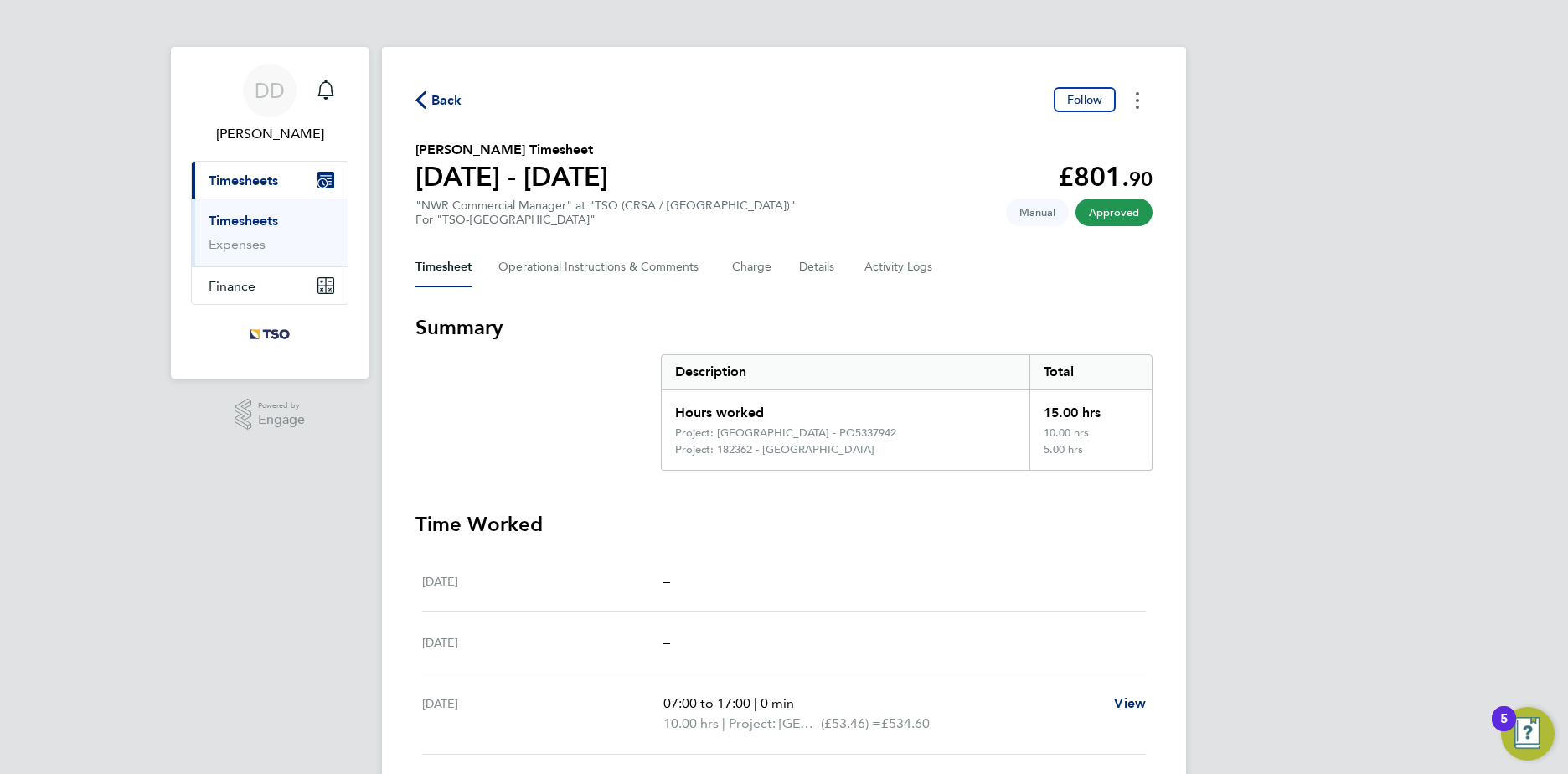
click at [1139, 100] on button "Timesheets Menu" at bounding box center [1137, 100] width 30 height 26
click at [1098, 134] on link "Download timesheet" at bounding box center [1052, 137] width 201 height 33
click at [1139, 103] on button "Timesheets Menu" at bounding box center [1137, 100] width 30 height 26
drag, startPoint x: 1109, startPoint y: 134, endPoint x: 1086, endPoint y: 135, distance: 23.0
click at [1109, 134] on link "Download timesheet" at bounding box center [1052, 137] width 201 height 33
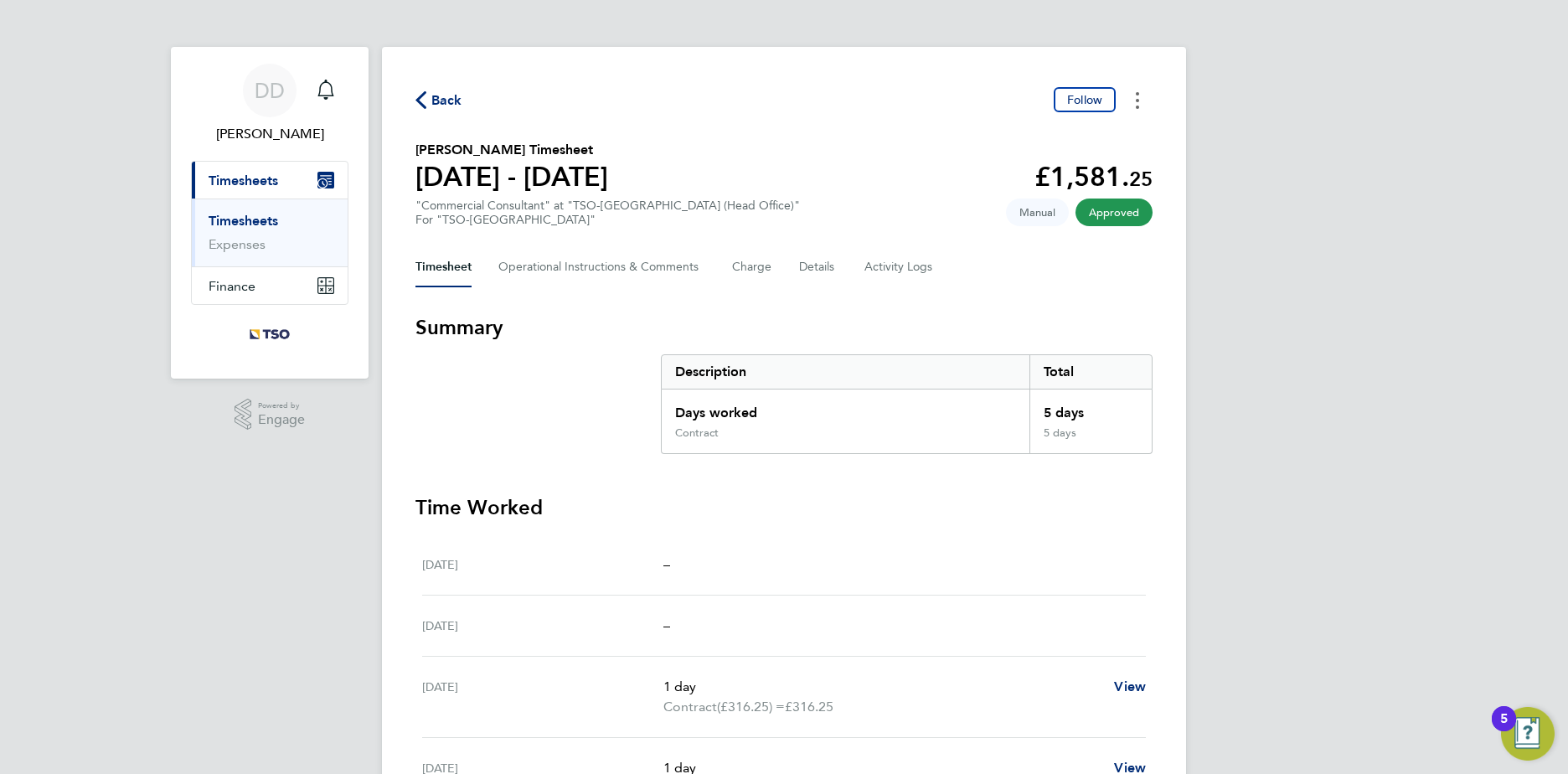
click at [1140, 100] on button "Timesheets Menu" at bounding box center [1137, 100] width 30 height 26
click at [1100, 130] on link "Download timesheet" at bounding box center [1052, 137] width 201 height 33
